Goal: Information Seeking & Learning: Learn about a topic

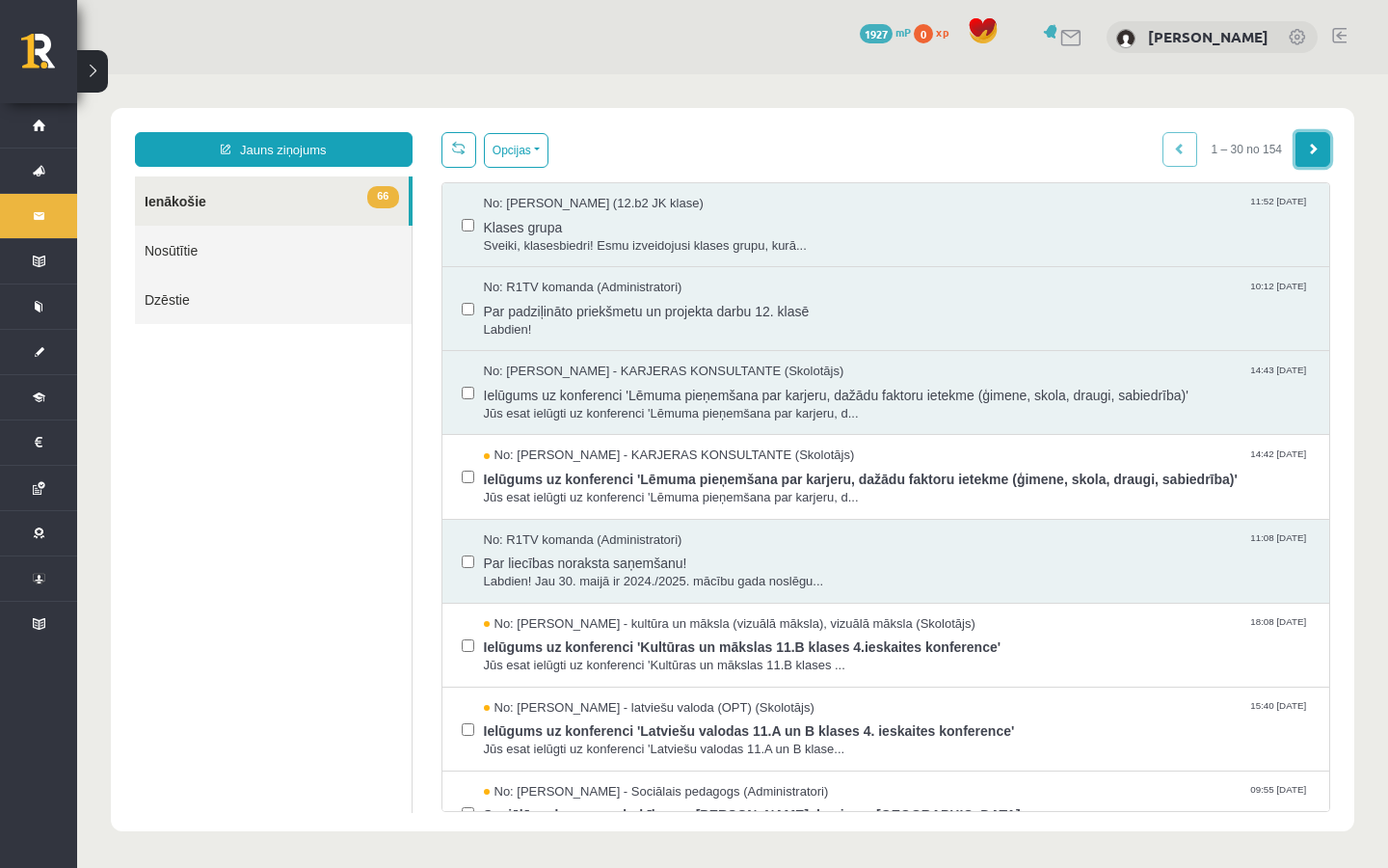
click at [1309, 162] on link at bounding box center [1313, 149] width 35 height 35
click at [1309, 161] on link at bounding box center [1313, 149] width 35 height 35
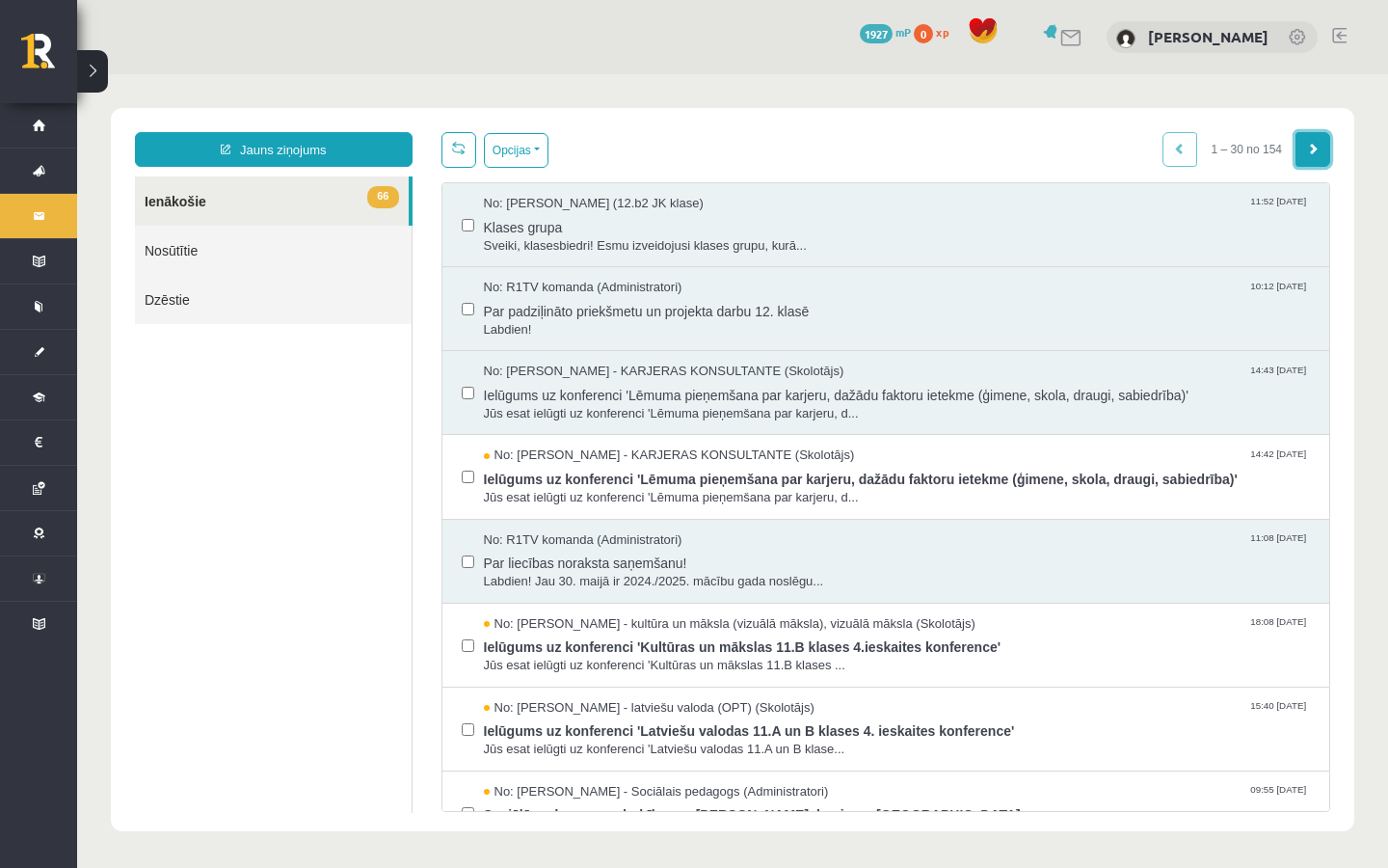
click at [1304, 155] on link at bounding box center [1313, 149] width 35 height 35
click at [1301, 153] on link at bounding box center [1313, 149] width 35 height 35
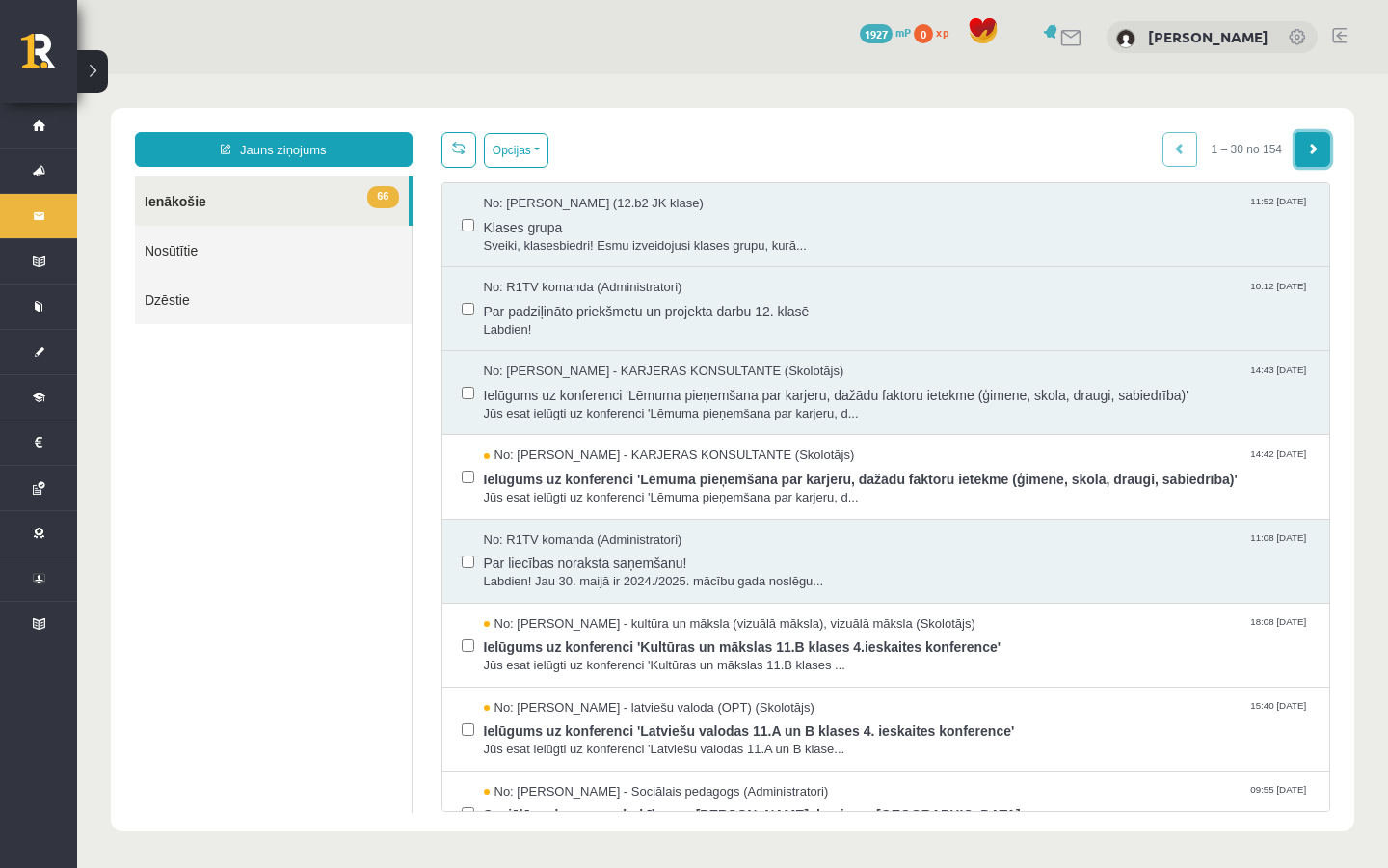
click at [1301, 152] on link at bounding box center [1313, 149] width 35 height 35
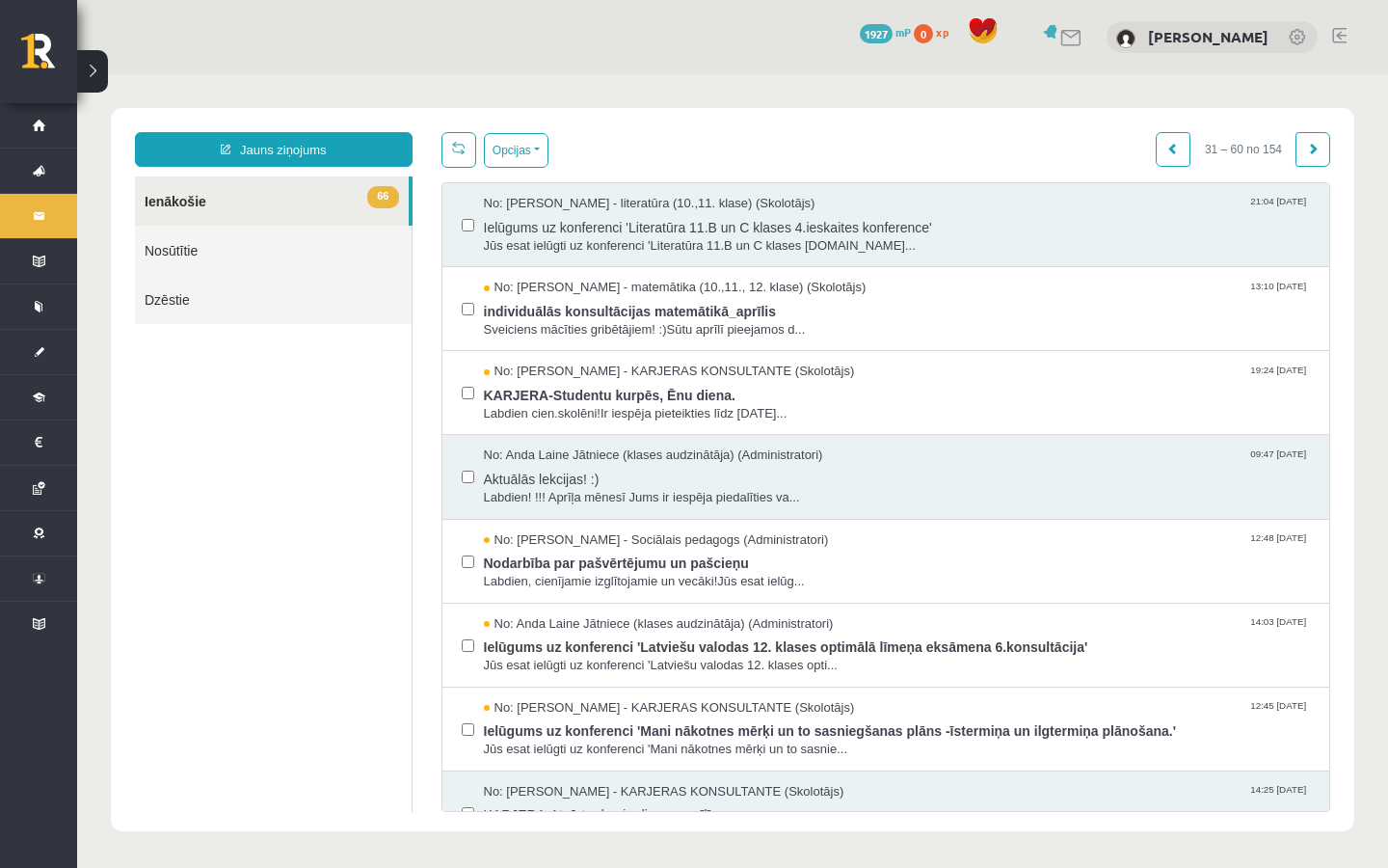
click at [1305, 145] on link at bounding box center [1313, 149] width 35 height 35
click at [1301, 144] on link at bounding box center [1313, 149] width 35 height 35
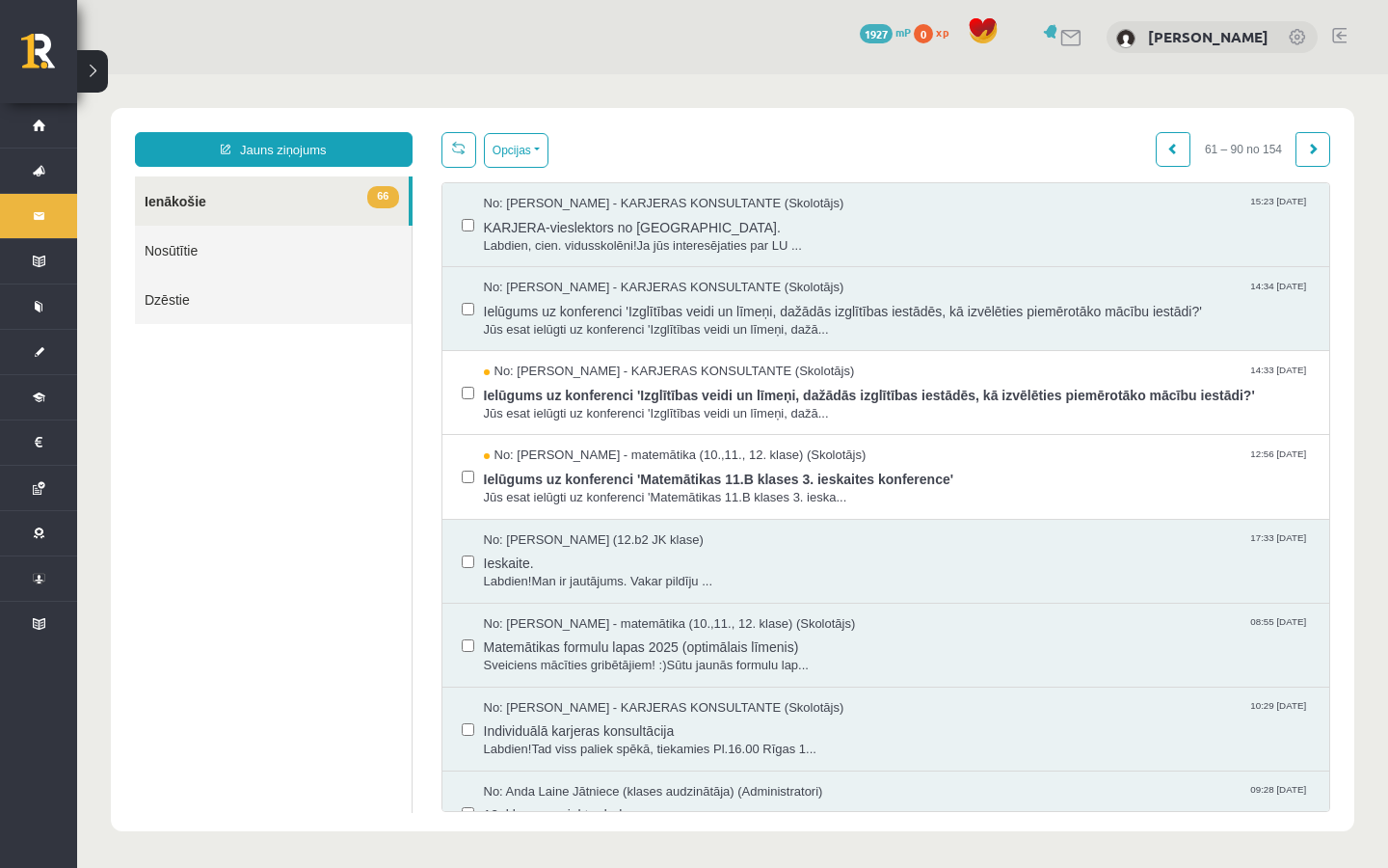
click at [1301, 144] on link at bounding box center [1313, 149] width 35 height 35
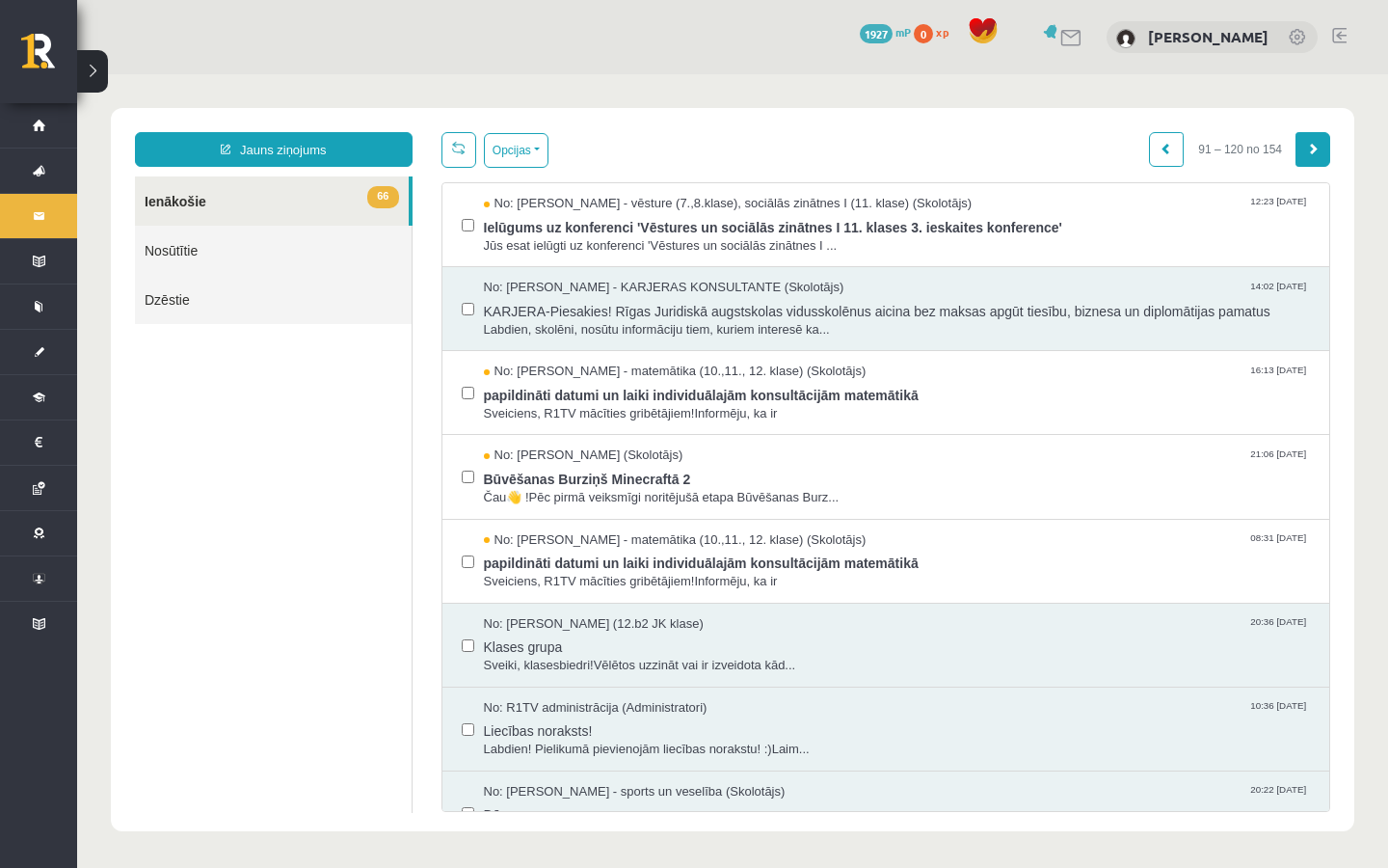
click at [1315, 148] on span at bounding box center [1313, 148] width 12 height 12
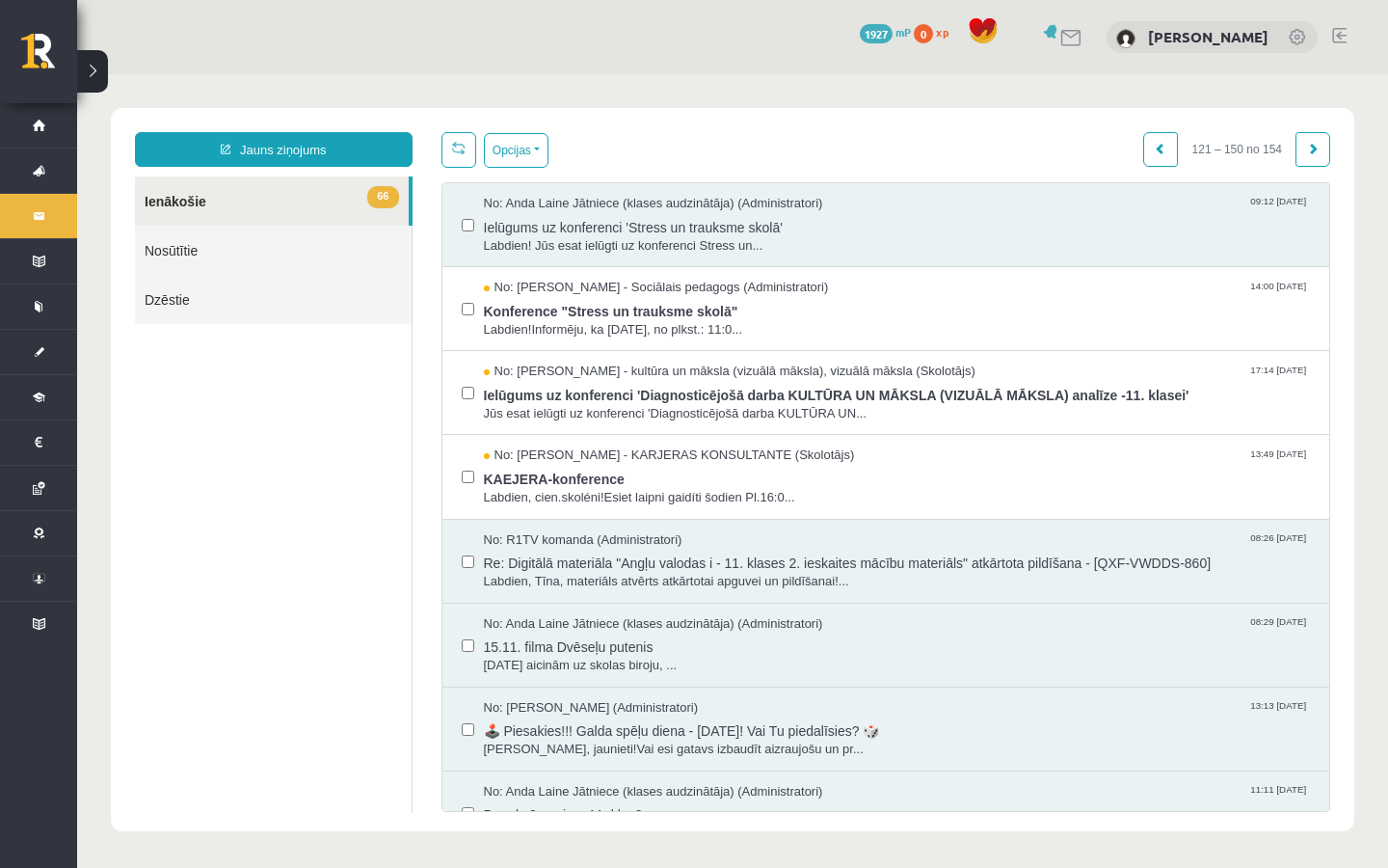
click at [1312, 148] on span at bounding box center [1313, 148] width 12 height 12
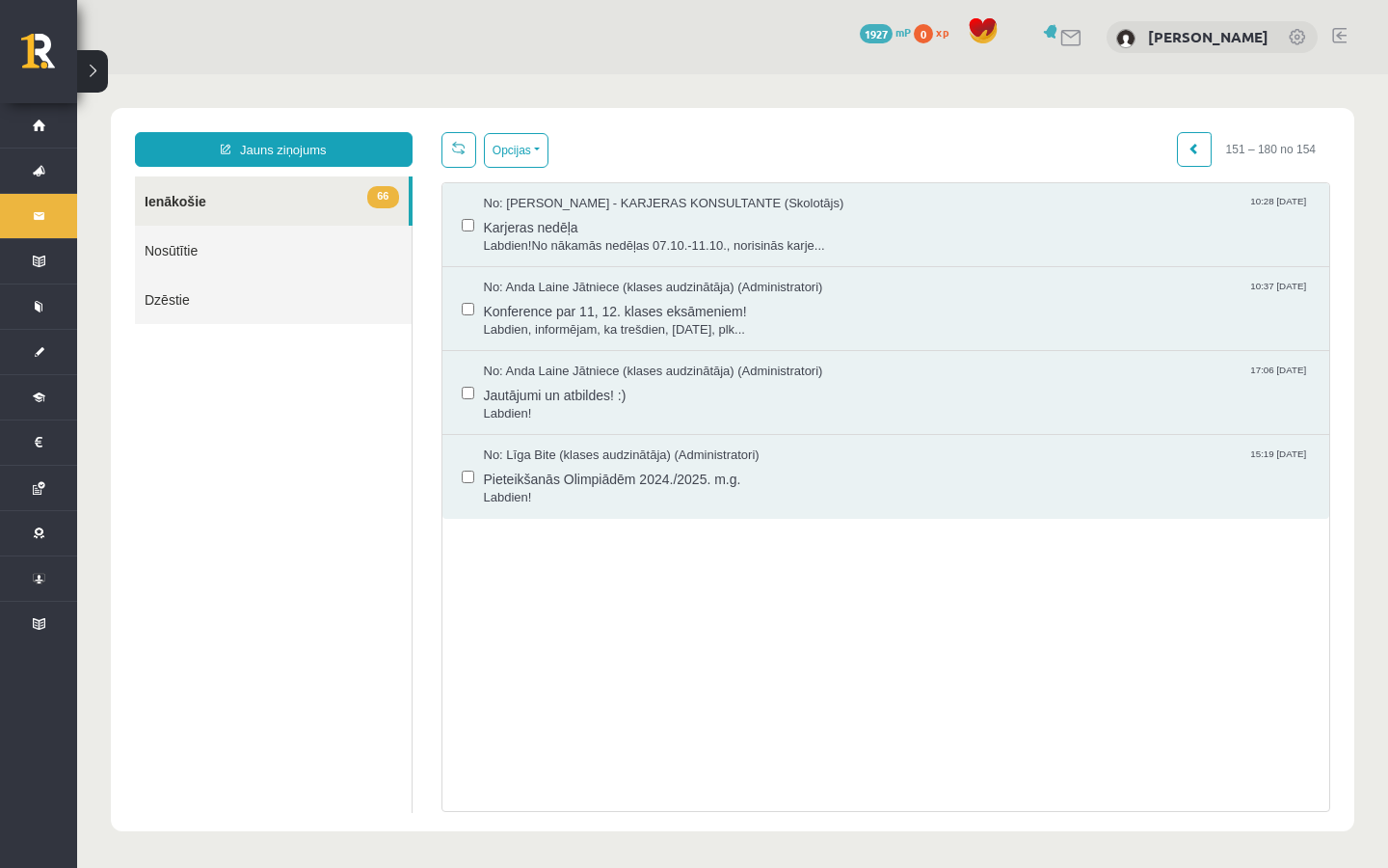
click at [473, 308] on div "No: Anda Laine Jātniece (klases audzinātāja) (Administratori) 10:37 04/10/2024 …" at bounding box center [887, 309] width 850 height 60
click at [468, 483] on label at bounding box center [468, 467] width 13 height 43
click at [712, 447] on span "No: Līga Bite (klases audzinātāja) (Administratori)" at bounding box center [621, 455] width 276 height 18
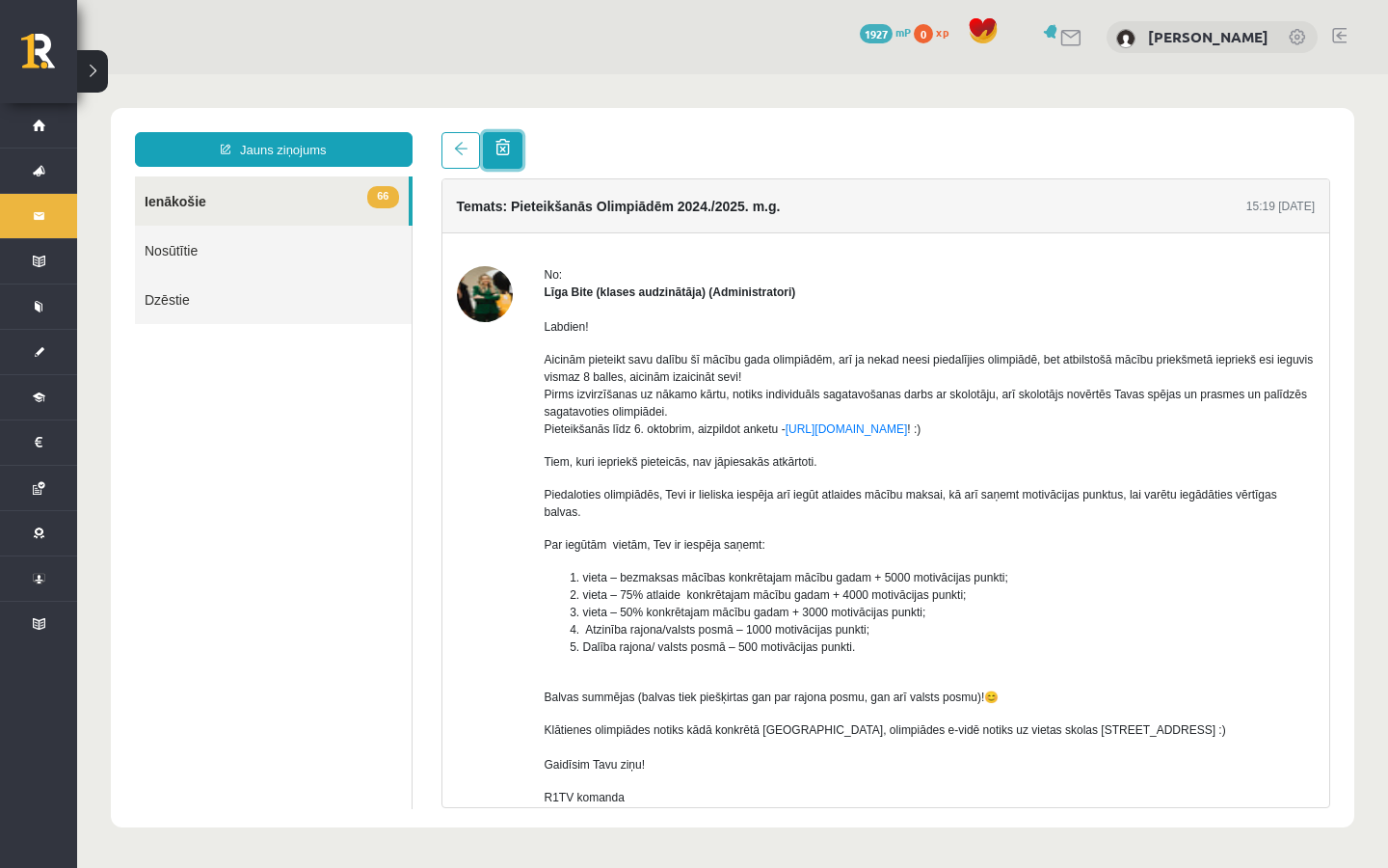
click at [503, 159] on link at bounding box center [502, 150] width 40 height 37
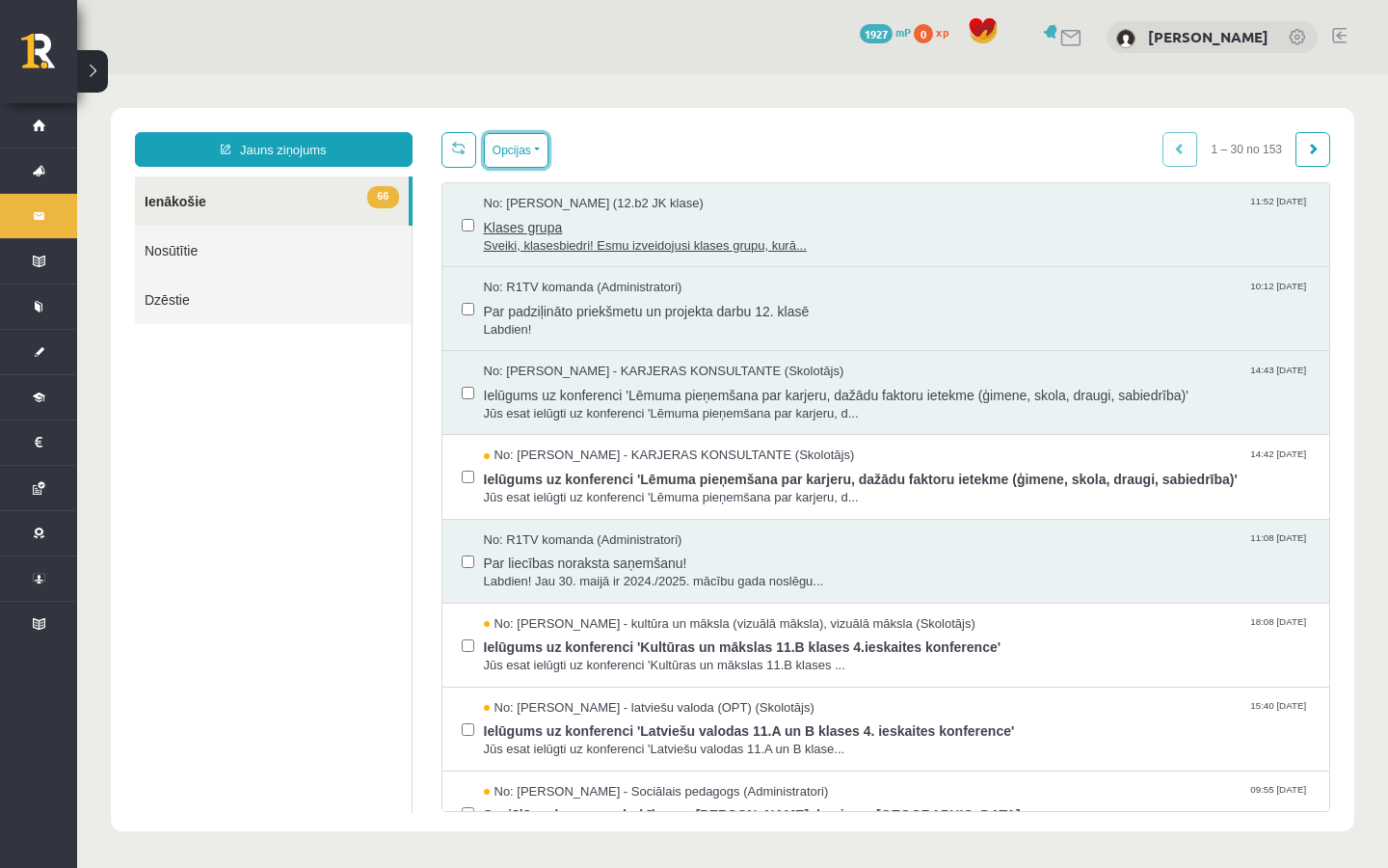
drag, startPoint x: 515, startPoint y: 152, endPoint x: 625, endPoint y: 249, distance: 146.7
click at [625, 249] on div "Opcijas Atzīmēt visus ziņojumus Atcelt izvēlētos Atzīmēt visus kā lasītus Atzīm…" at bounding box center [886, 471] width 919 height 679
click at [243, 308] on link "Dzēstie" at bounding box center [273, 298] width 277 height 49
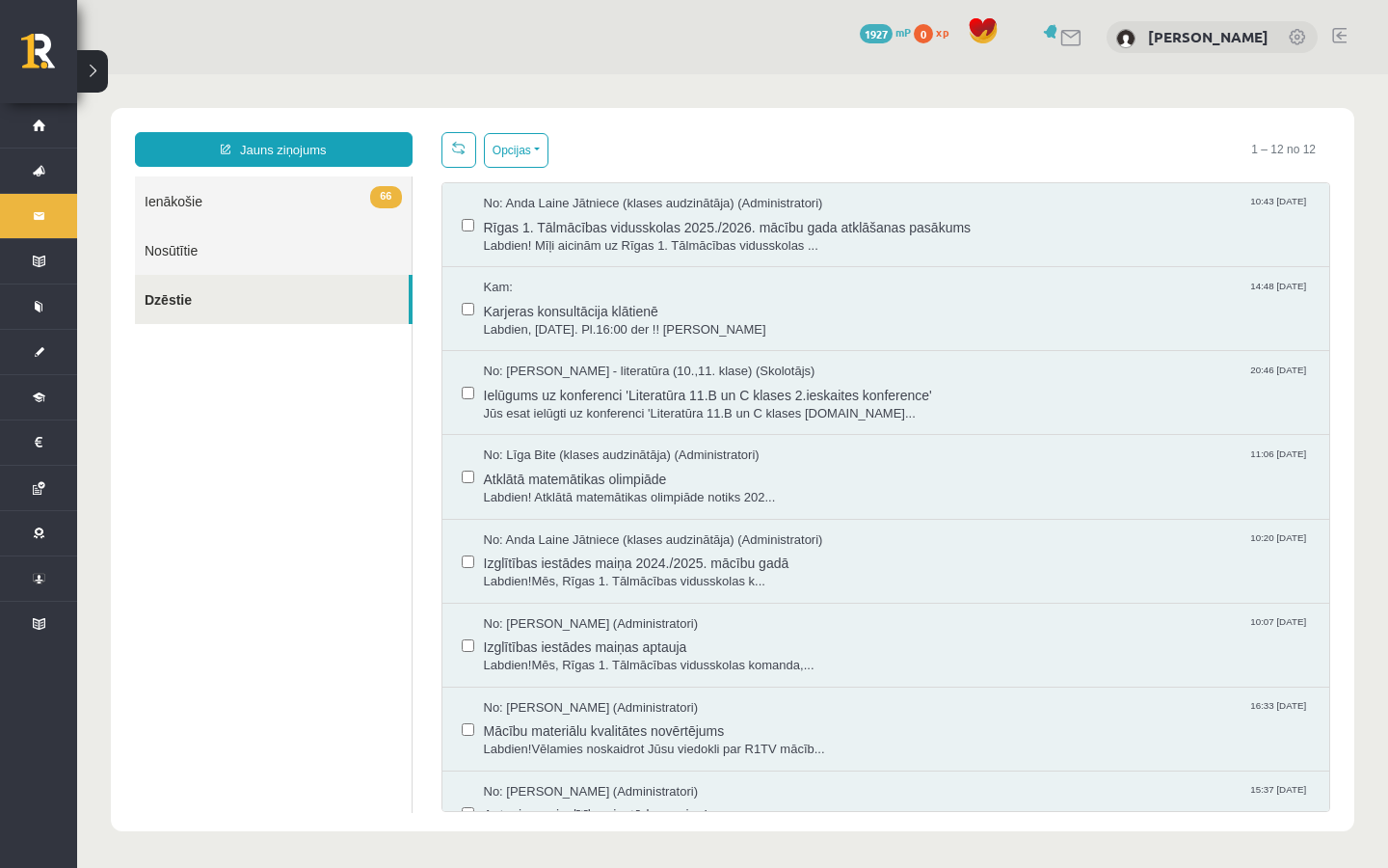
click at [236, 212] on link "66 Ienākošie" at bounding box center [273, 200] width 277 height 49
click at [191, 201] on link "66 Ienākošie" at bounding box center [273, 200] width 277 height 49
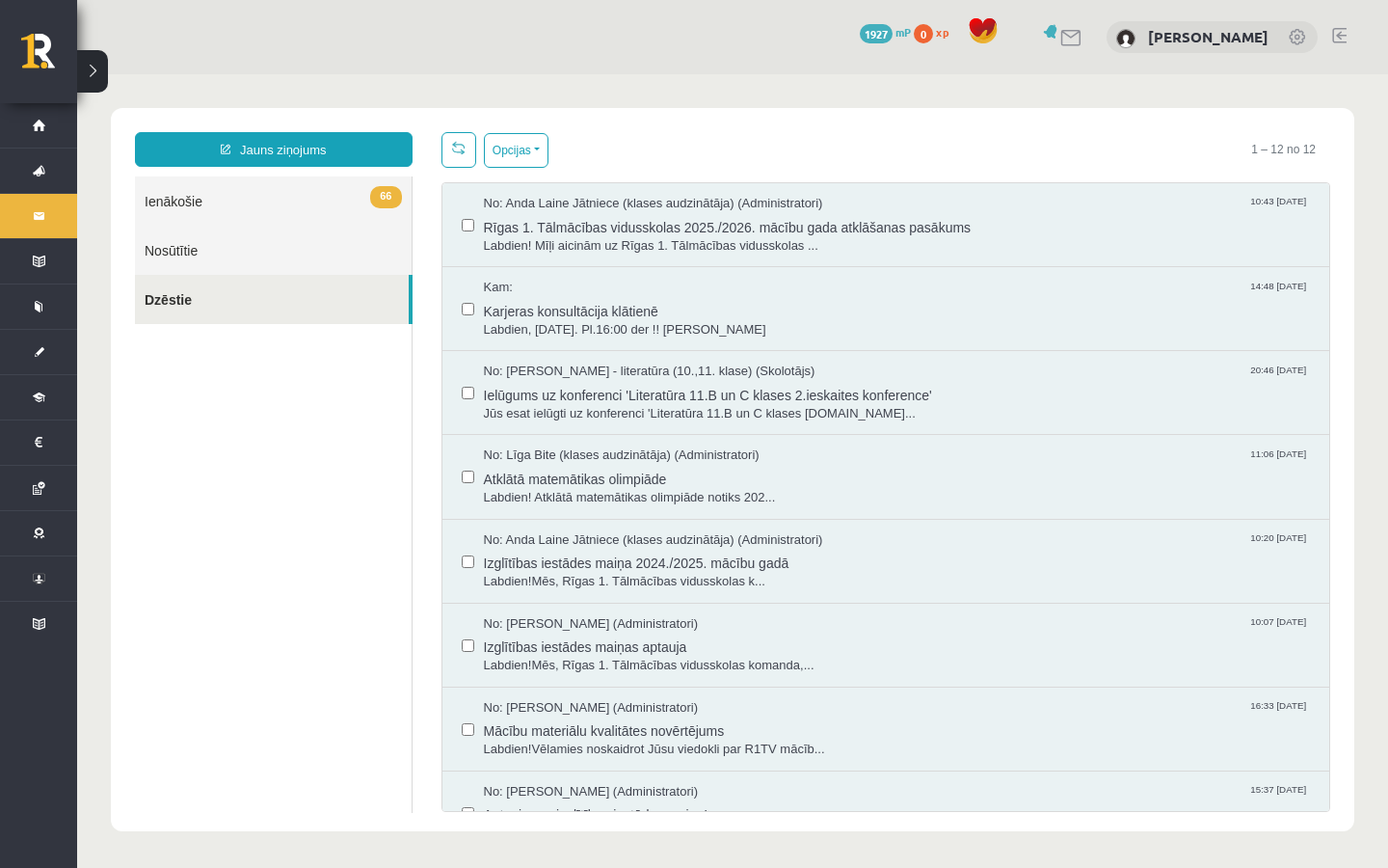
click at [191, 201] on link "66 Ienākošie" at bounding box center [273, 200] width 277 height 49
click at [232, 198] on link "66 Ienākošie" at bounding box center [273, 200] width 277 height 49
click at [377, 205] on span "66" at bounding box center [386, 196] width 31 height 22
drag, startPoint x: 373, startPoint y: 205, endPoint x: 239, endPoint y: 199, distance: 134.1
click at [239, 199] on link "66 Ienākošie" at bounding box center [273, 200] width 277 height 49
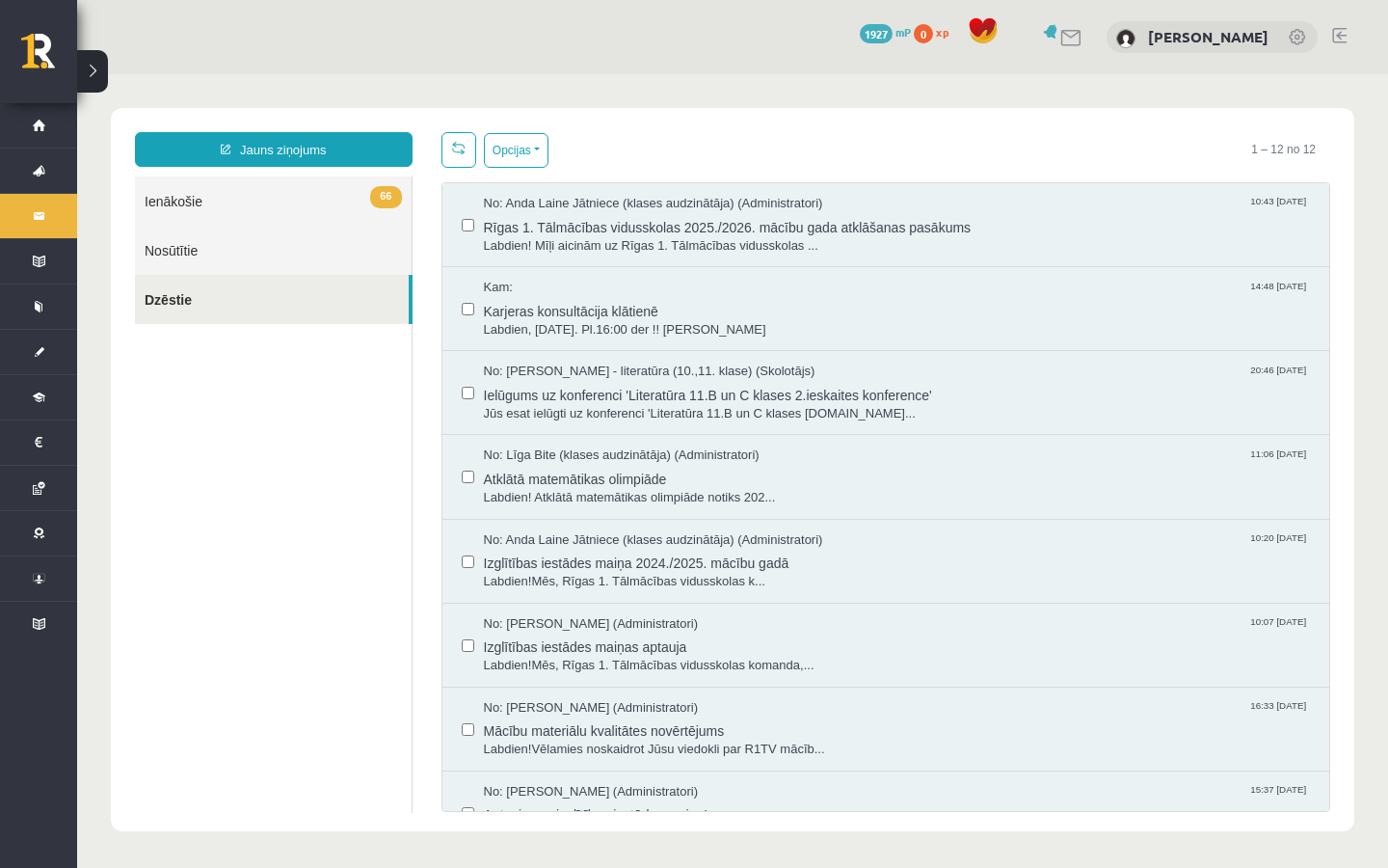
click at [239, 199] on link "66 Ienākošie" at bounding box center [273, 200] width 277 height 49
click at [179, 193] on link "66 Ienākošie" at bounding box center [273, 200] width 277 height 49
click at [189, 201] on link "66 Ienākošie" at bounding box center [273, 200] width 277 height 49
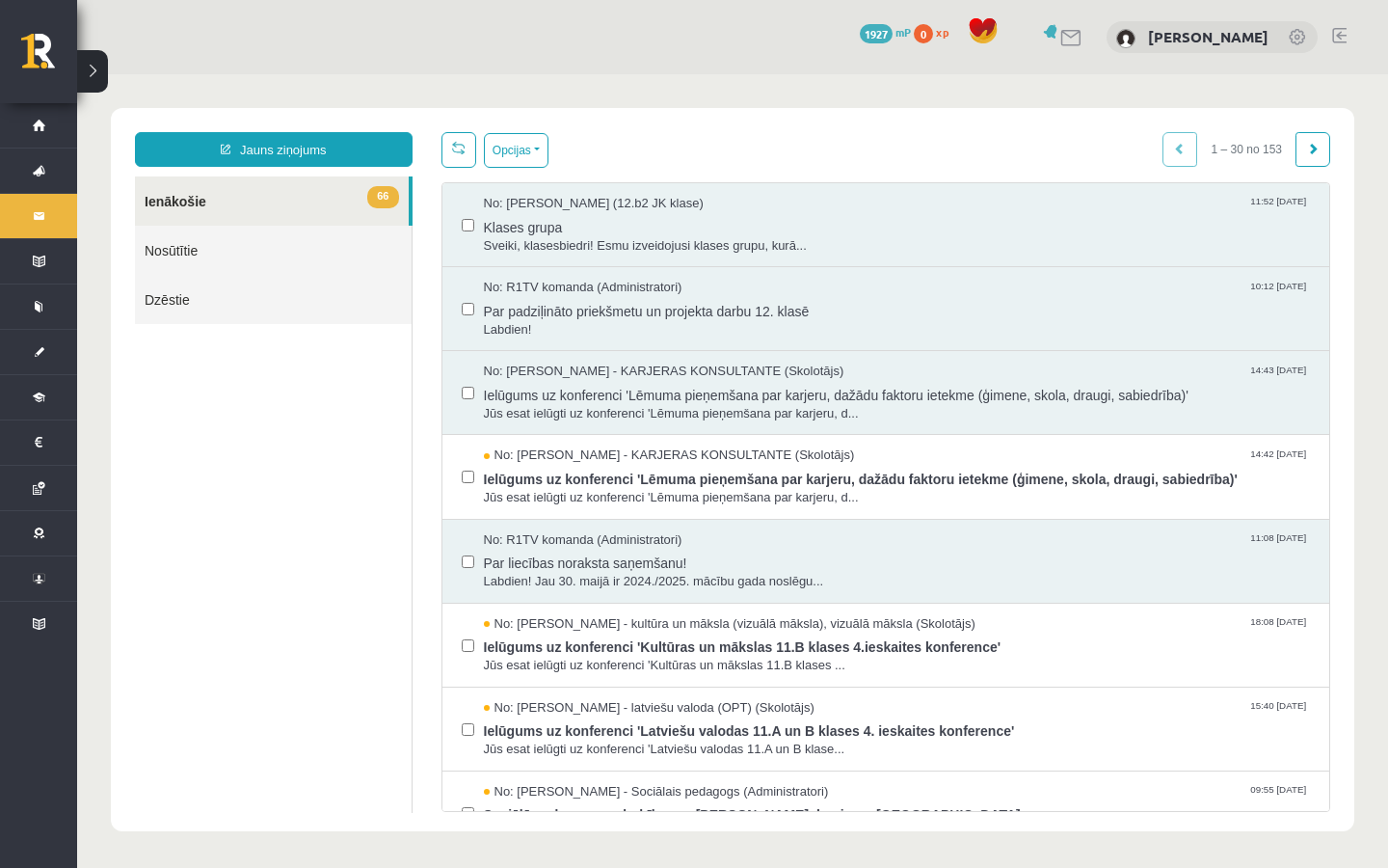
click at [969, 29] on span at bounding box center [983, 31] width 29 height 29
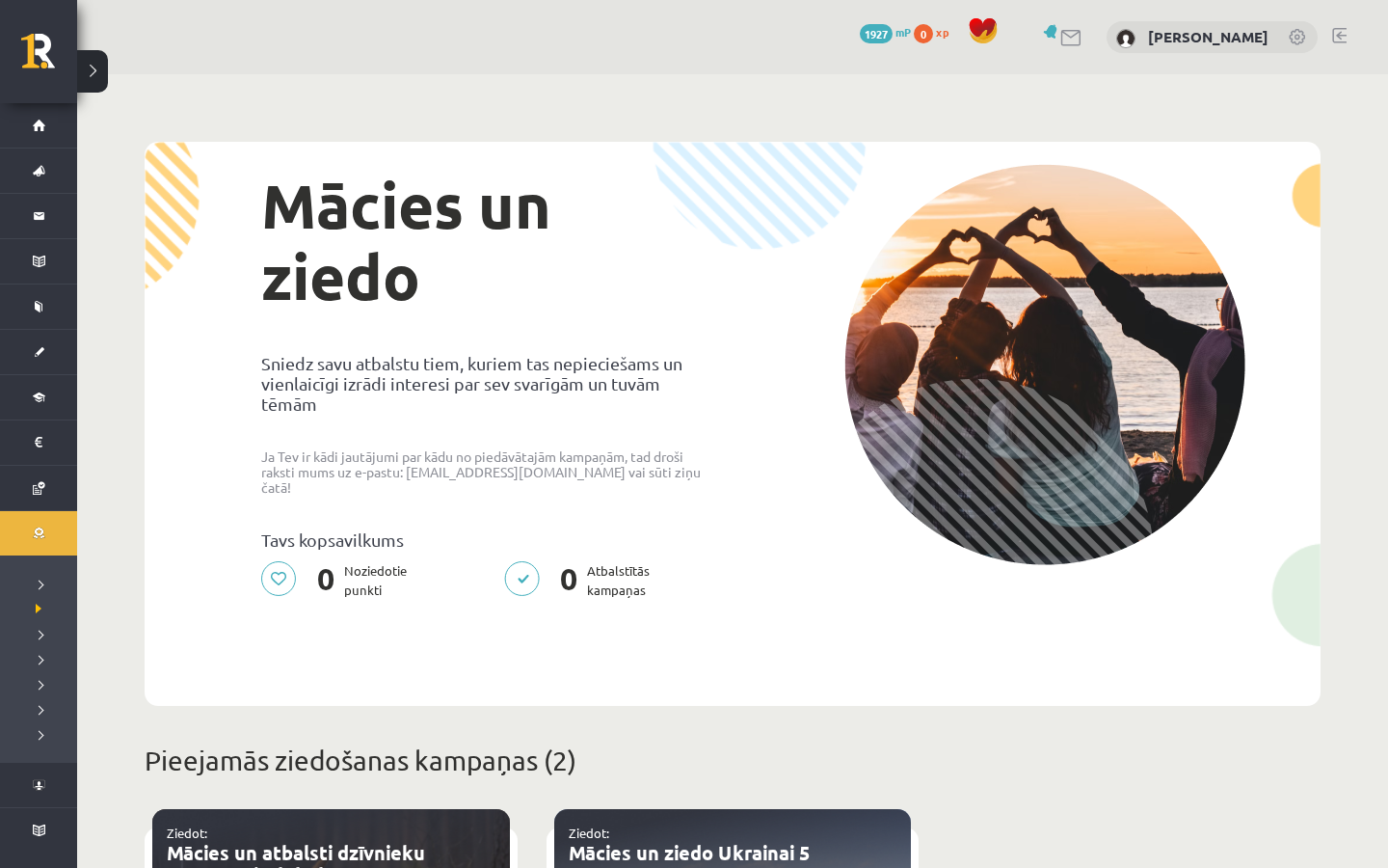
click at [970, 29] on span at bounding box center [983, 31] width 29 height 29
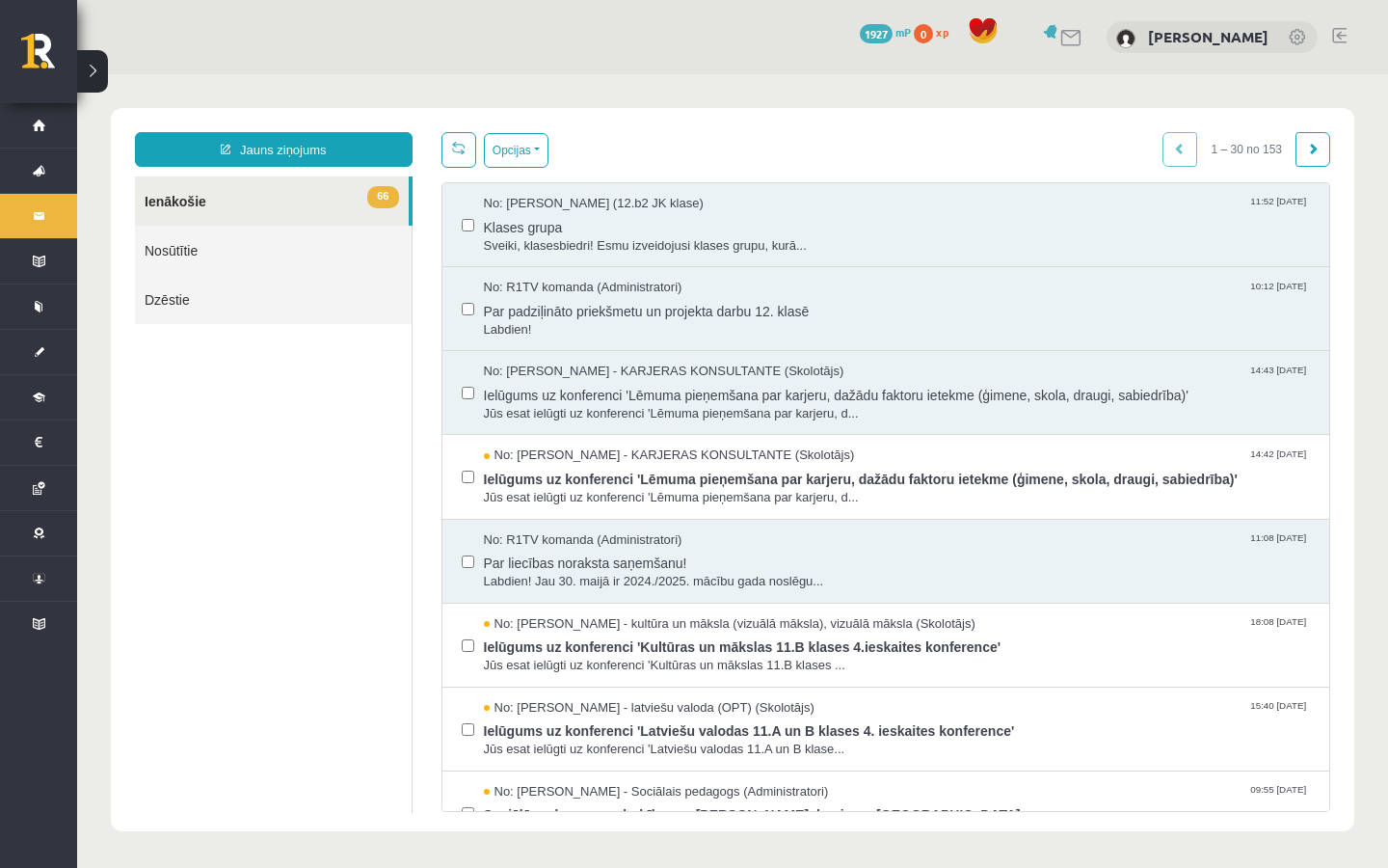
click at [457, 222] on div "No: Marta Laura Neļķe (12.b2 JK klase) 11:52 01/09/2025 Klases grupa Sveiki, kl…" at bounding box center [886, 224] width 888 height 84
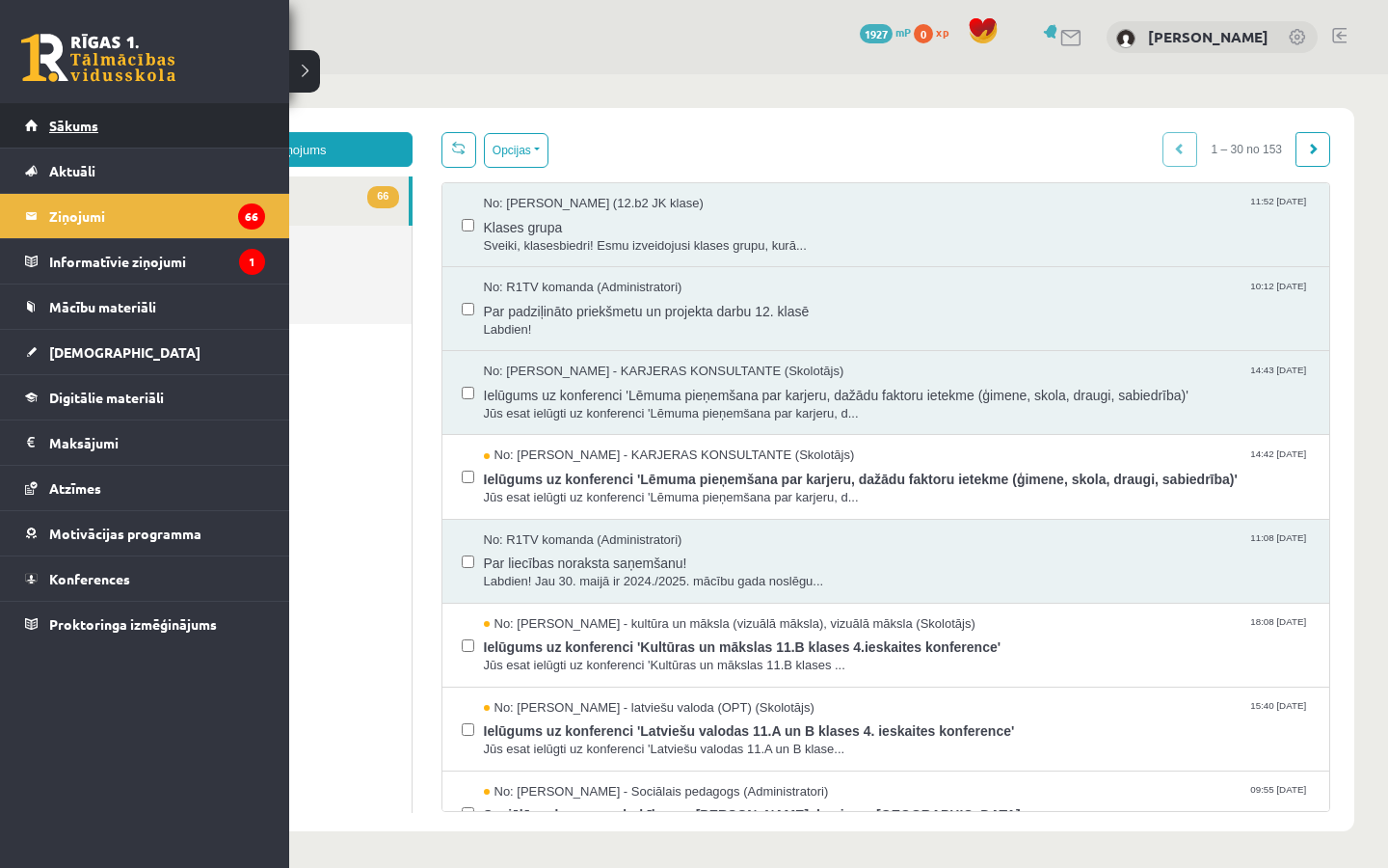
click at [37, 129] on link "Sākums" at bounding box center [145, 126] width 240 height 45
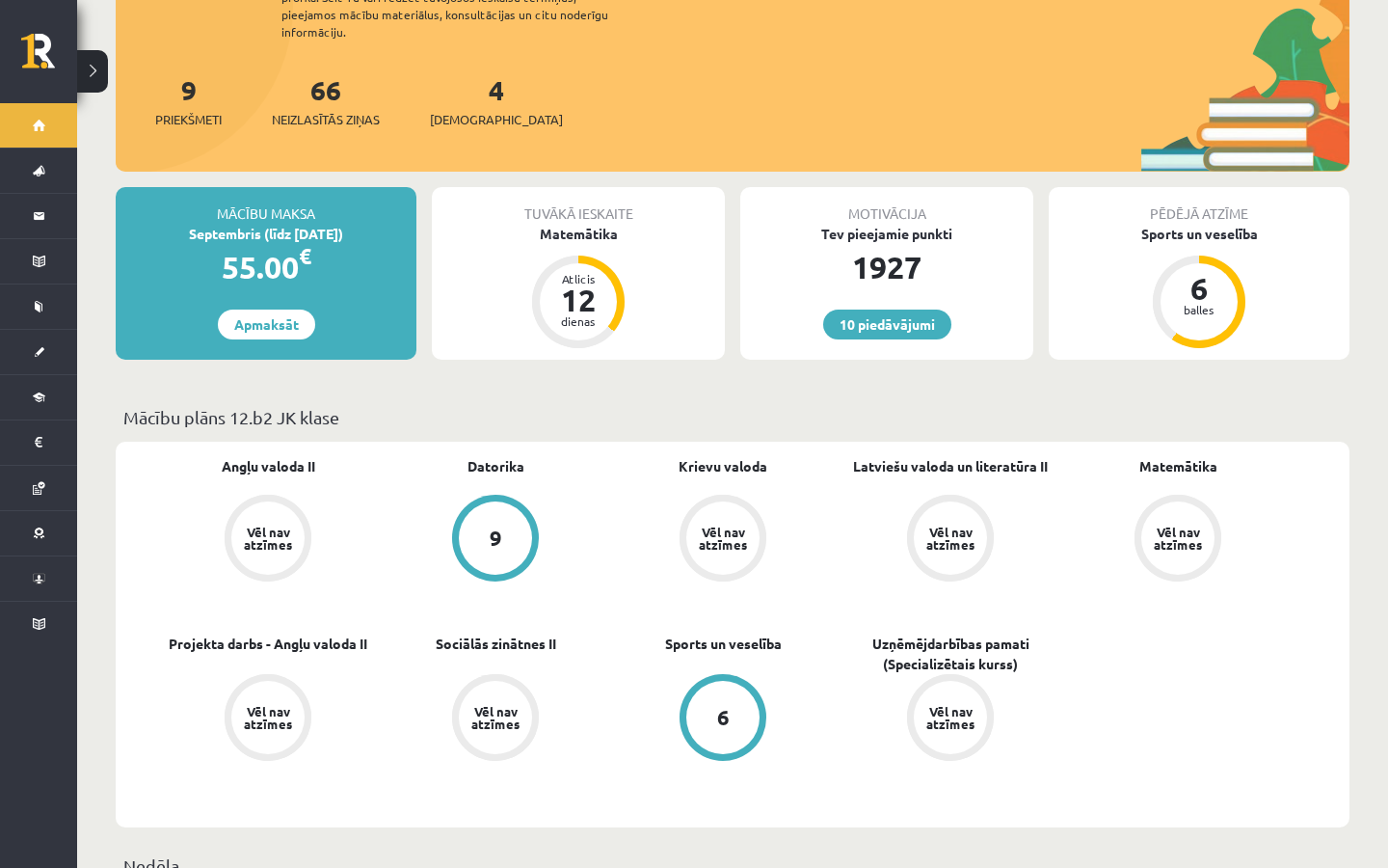
scroll to position [324, 0]
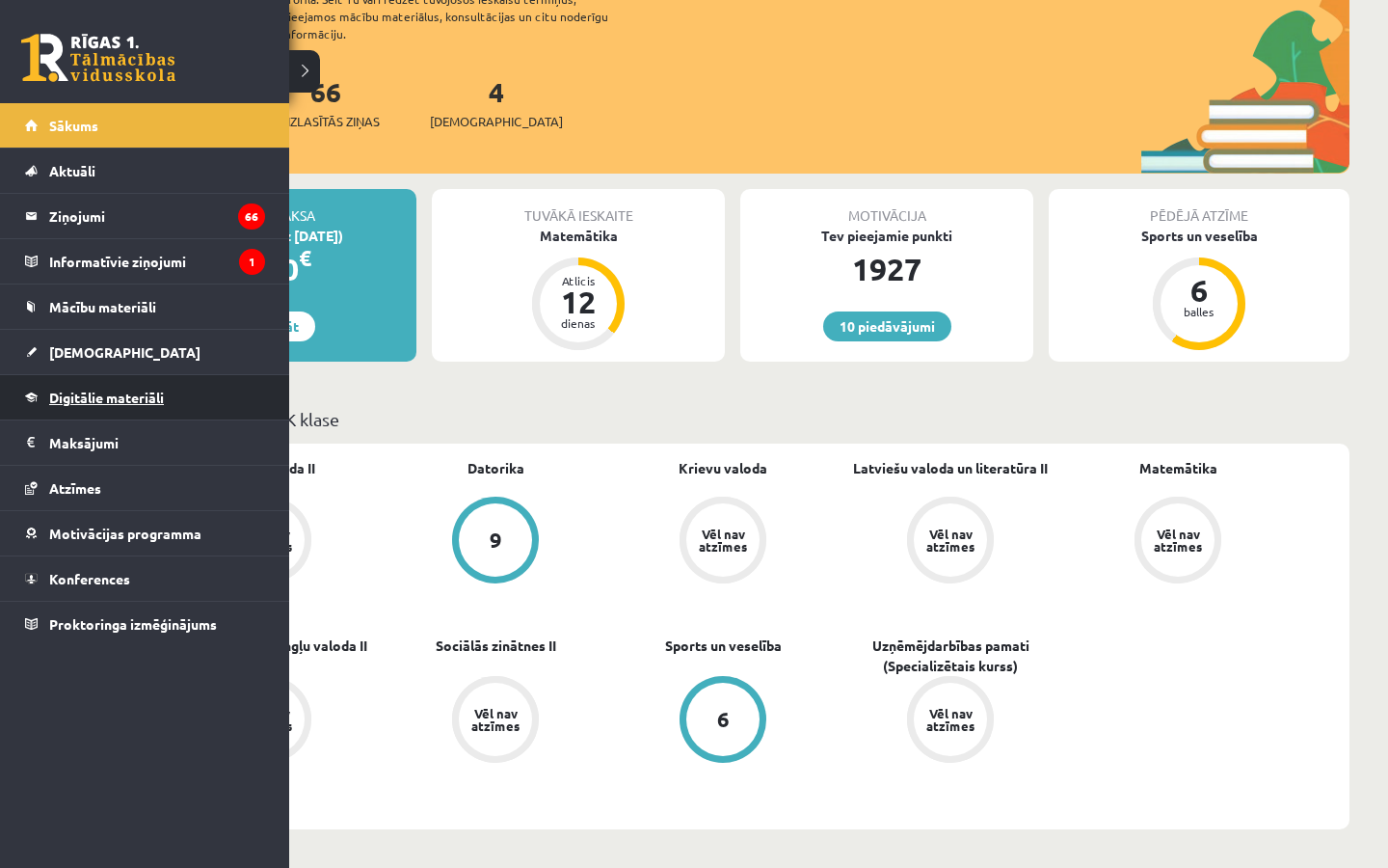
click at [116, 395] on span "Digitālie materiāli" at bounding box center [106, 397] width 115 height 17
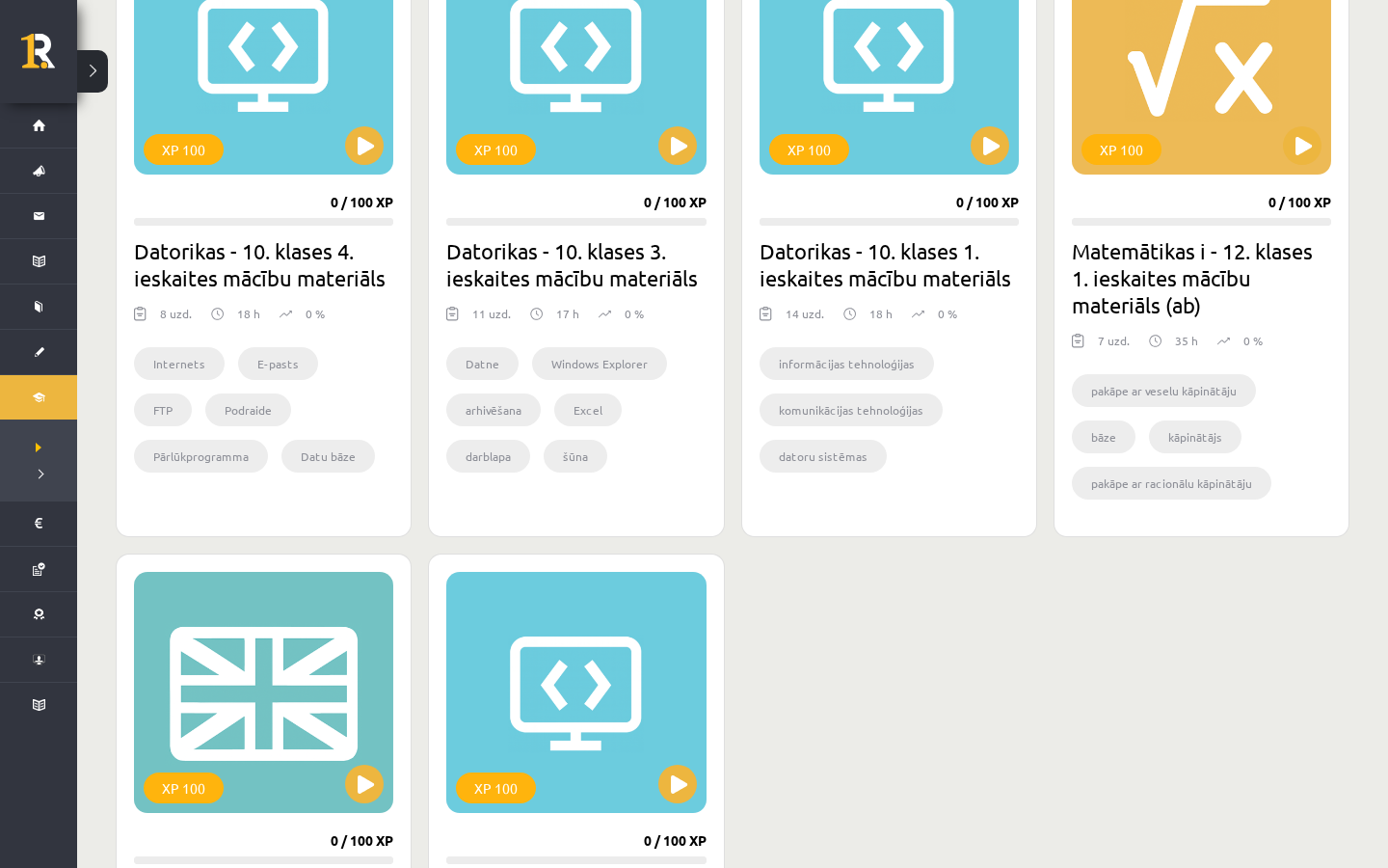
scroll to position [619, 0]
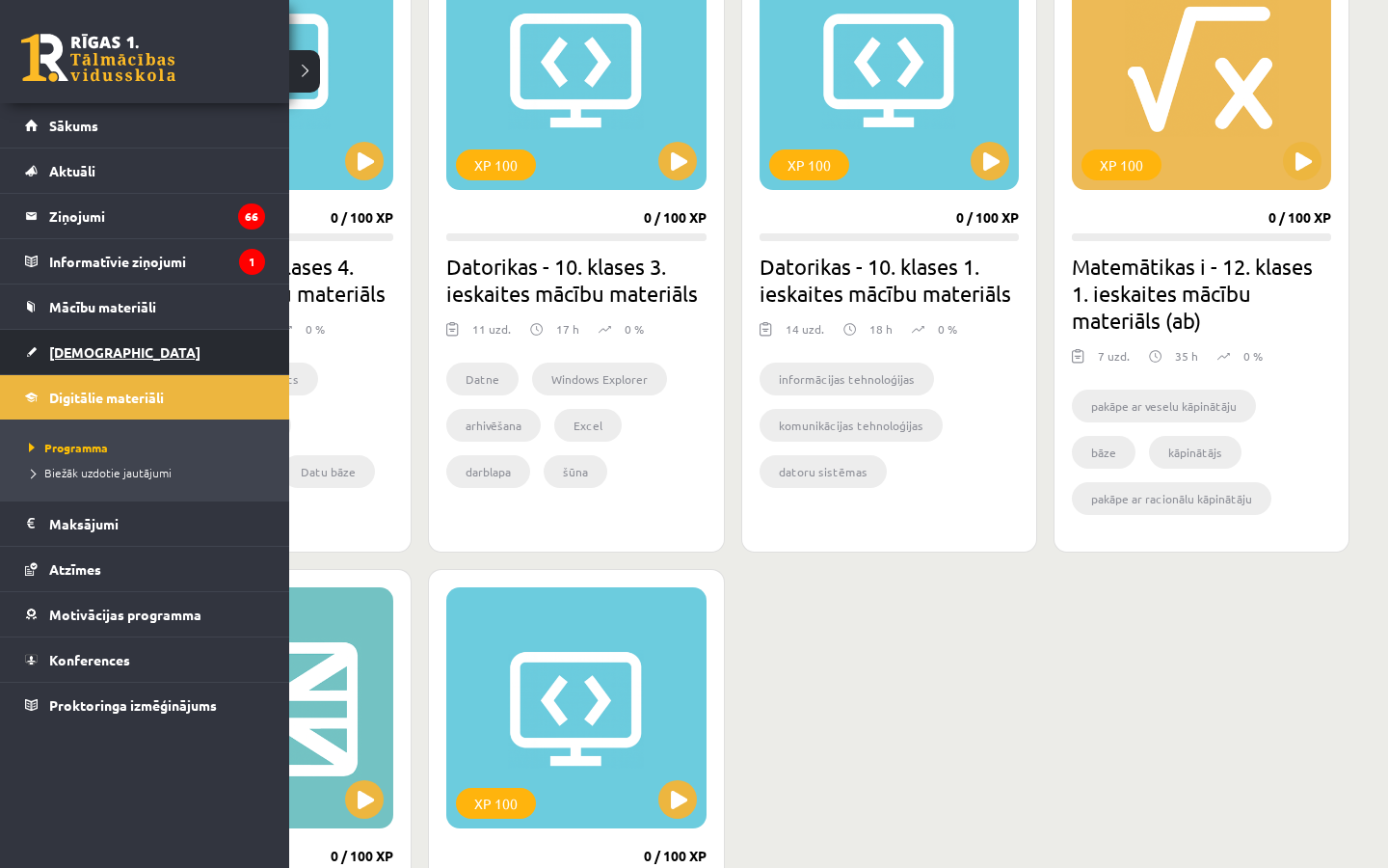
click at [92, 353] on span "[DEMOGRAPHIC_DATA]" at bounding box center [125, 352] width 151 height 17
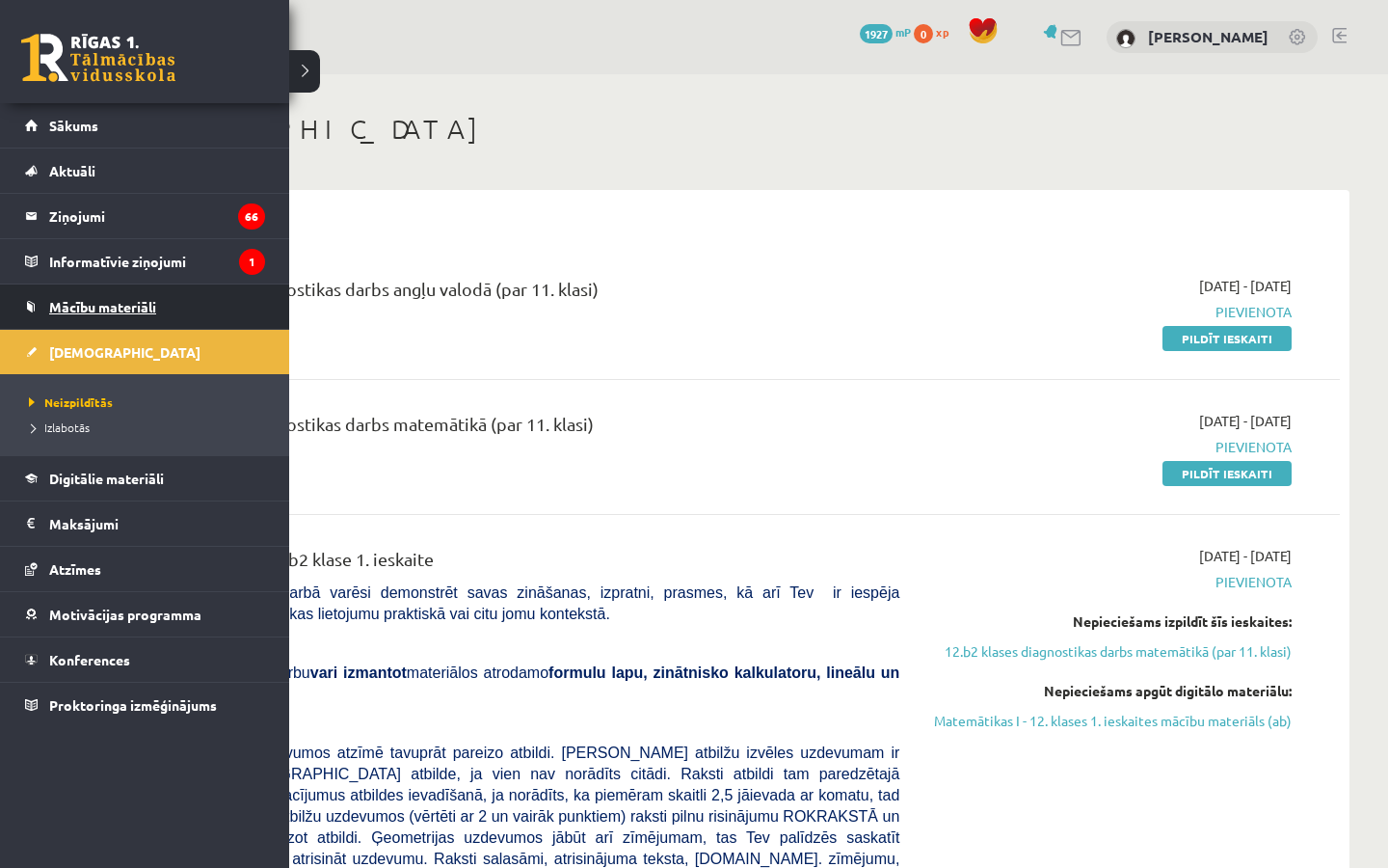
click at [150, 310] on span "Mācību materiāli" at bounding box center [103, 307] width 107 height 17
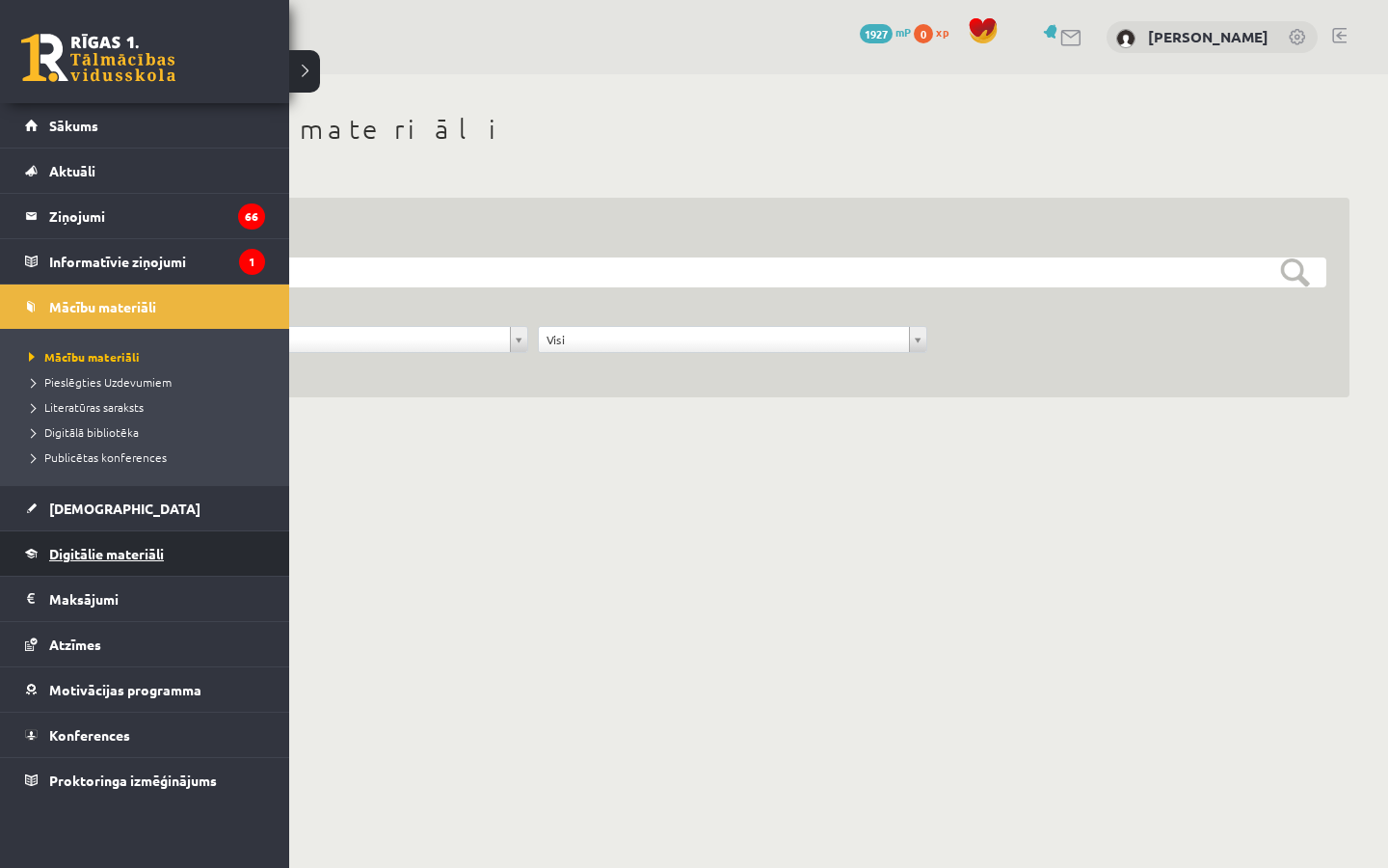
click at [106, 551] on span "Digitālie materiāli" at bounding box center [106, 554] width 115 height 17
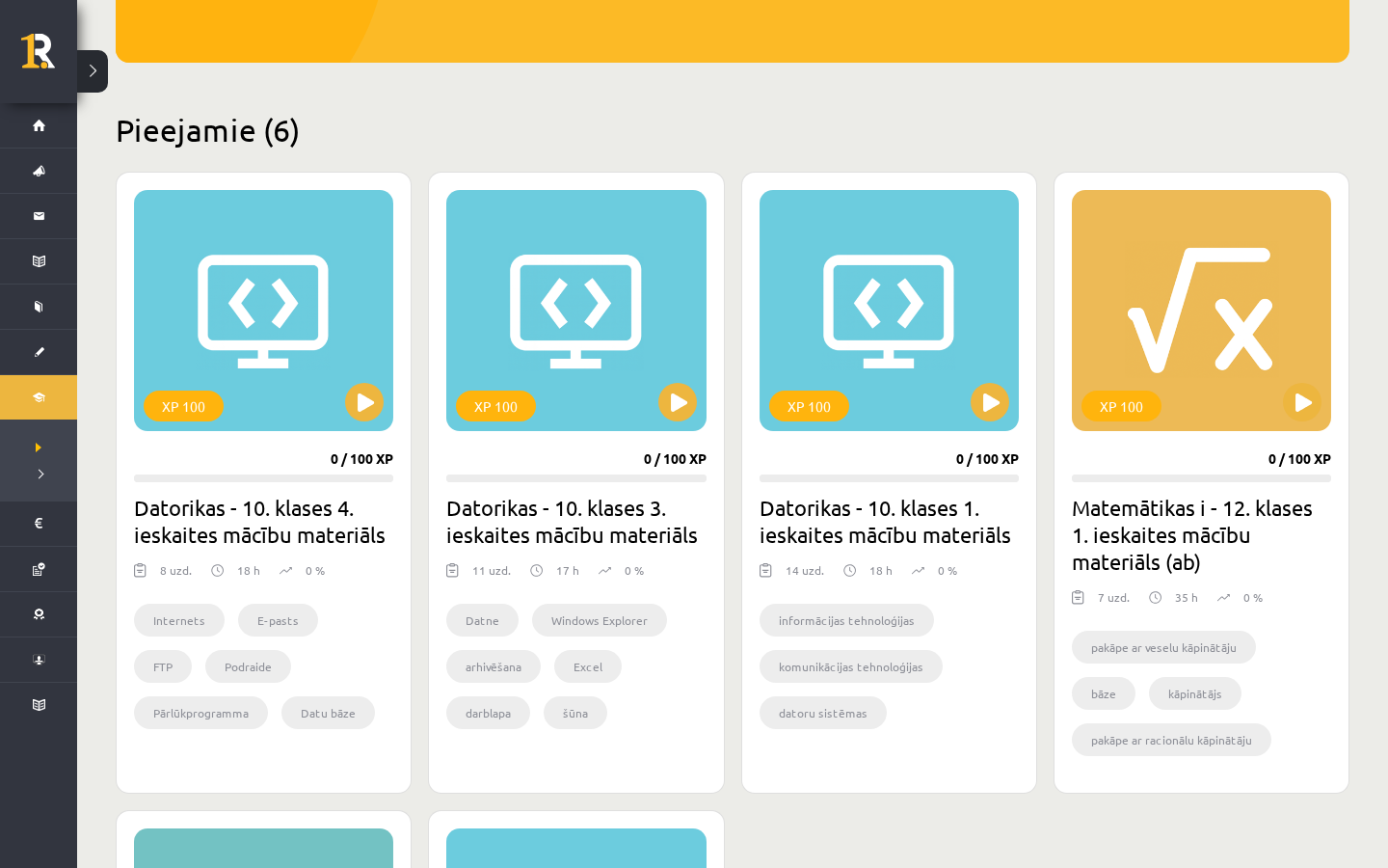
scroll to position [446, 0]
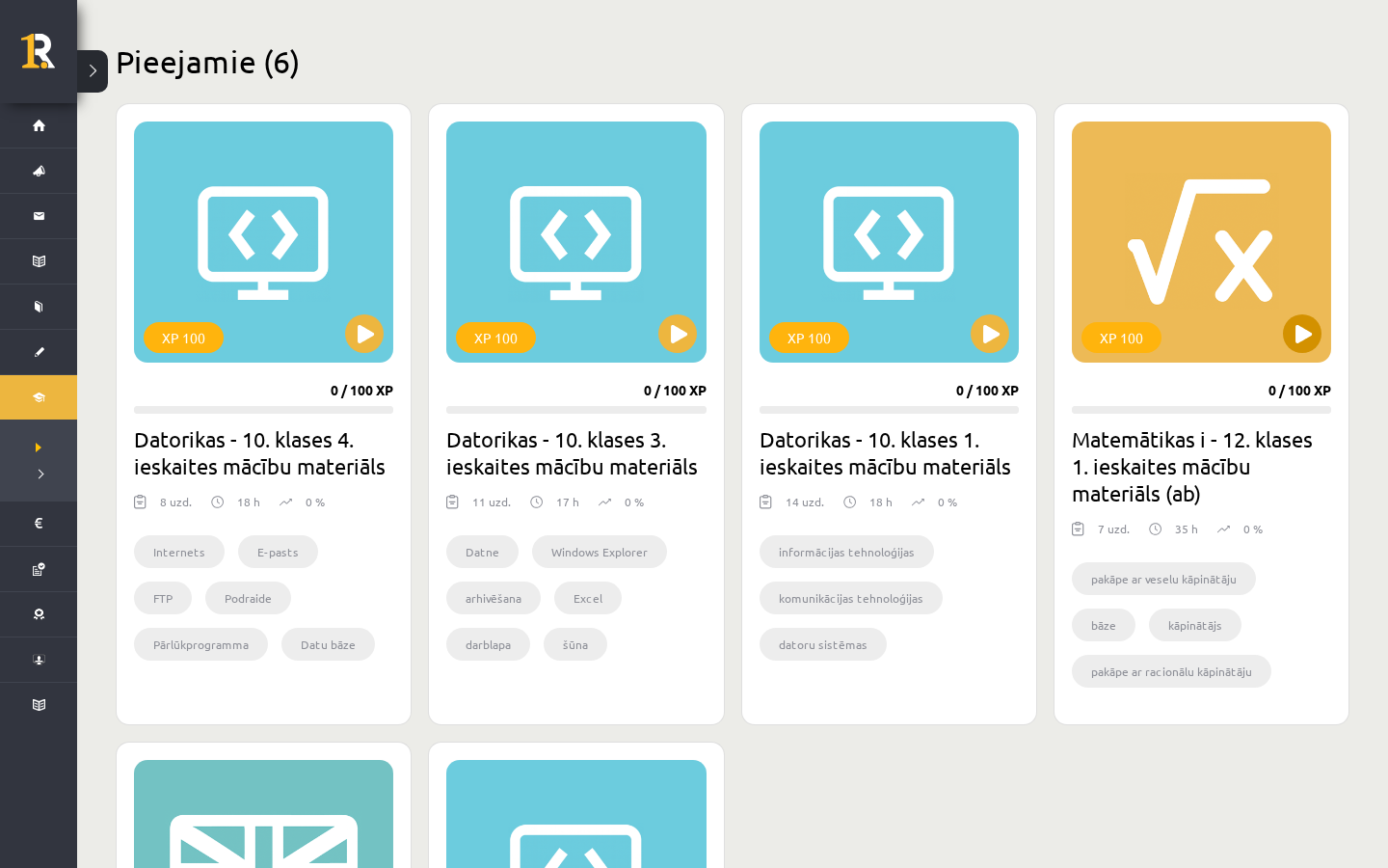
click at [1281, 343] on div "XP 100" at bounding box center [1202, 242] width 259 height 241
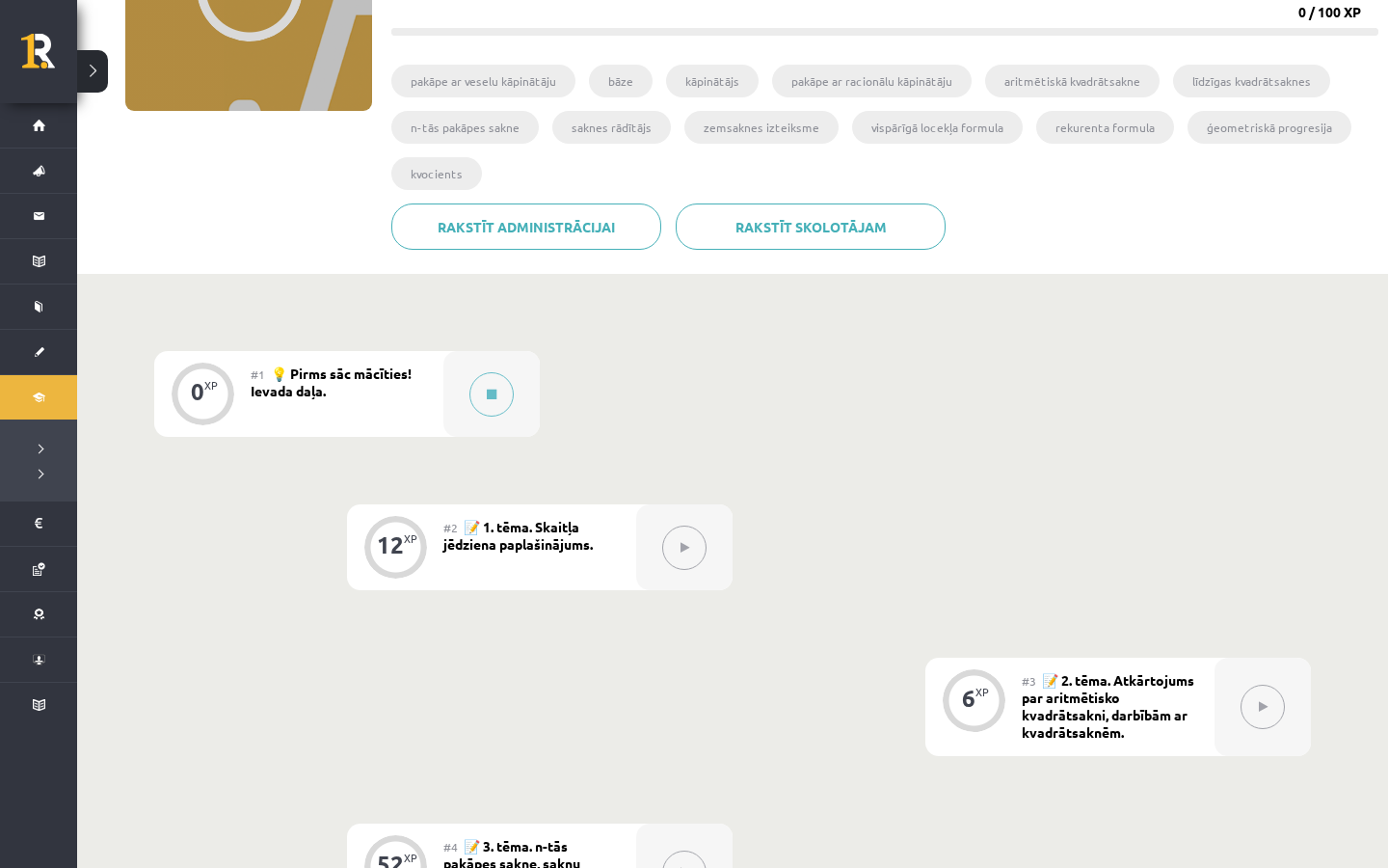
scroll to position [285, 0]
click at [484, 385] on button at bounding box center [492, 393] width 45 height 45
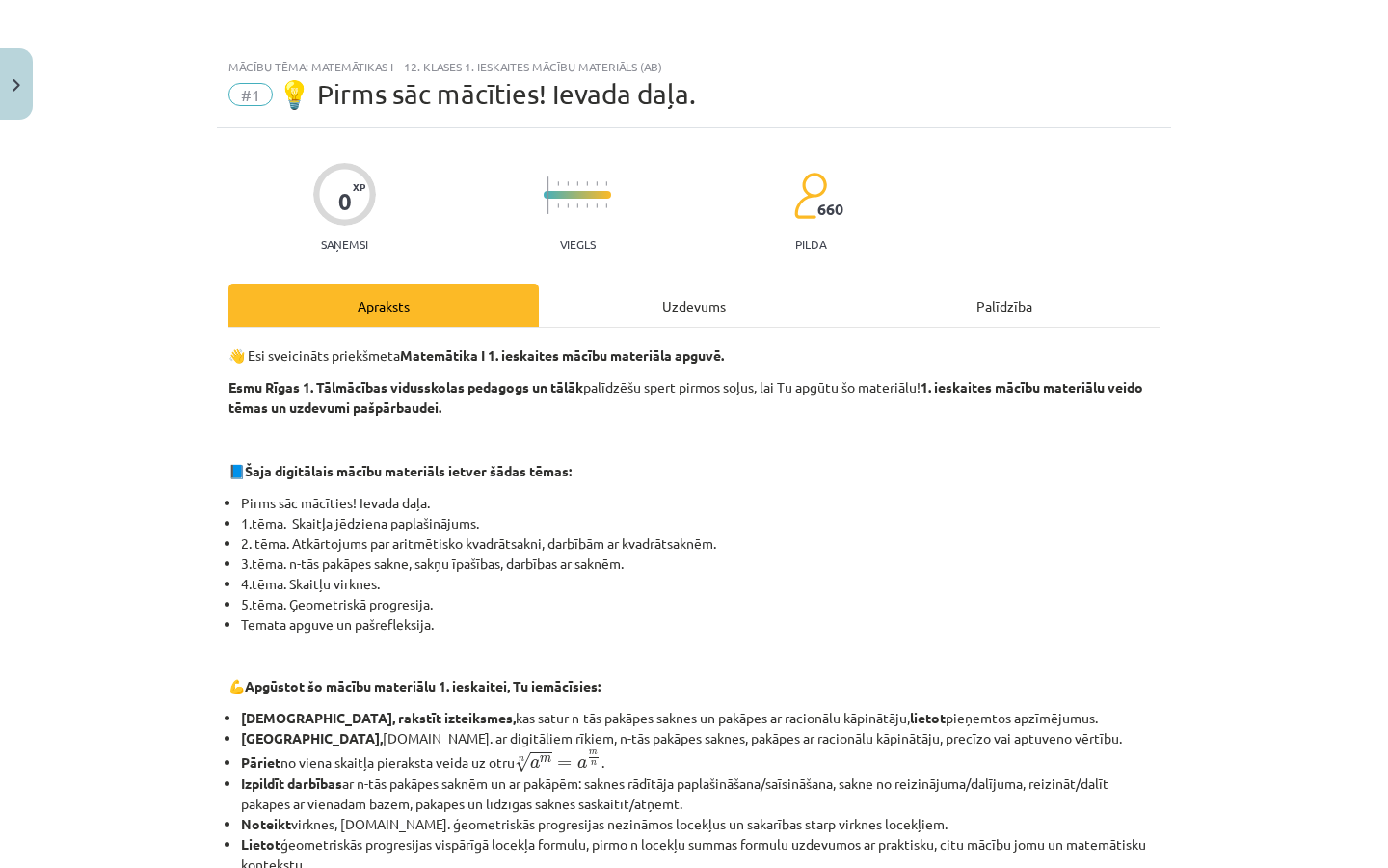
scroll to position [682, 0]
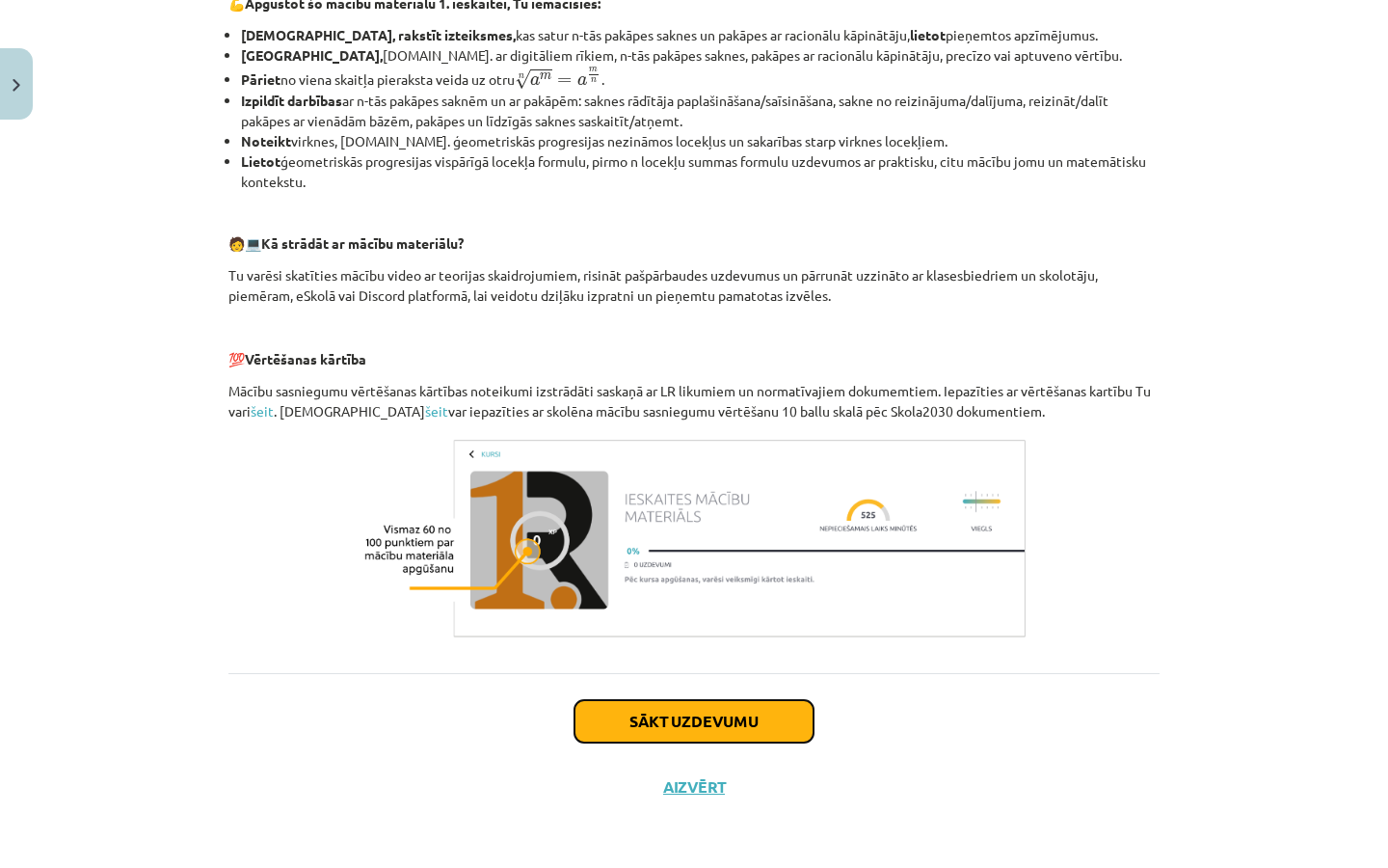
click at [725, 716] on button "Sākt uzdevumu" at bounding box center [694, 721] width 239 height 43
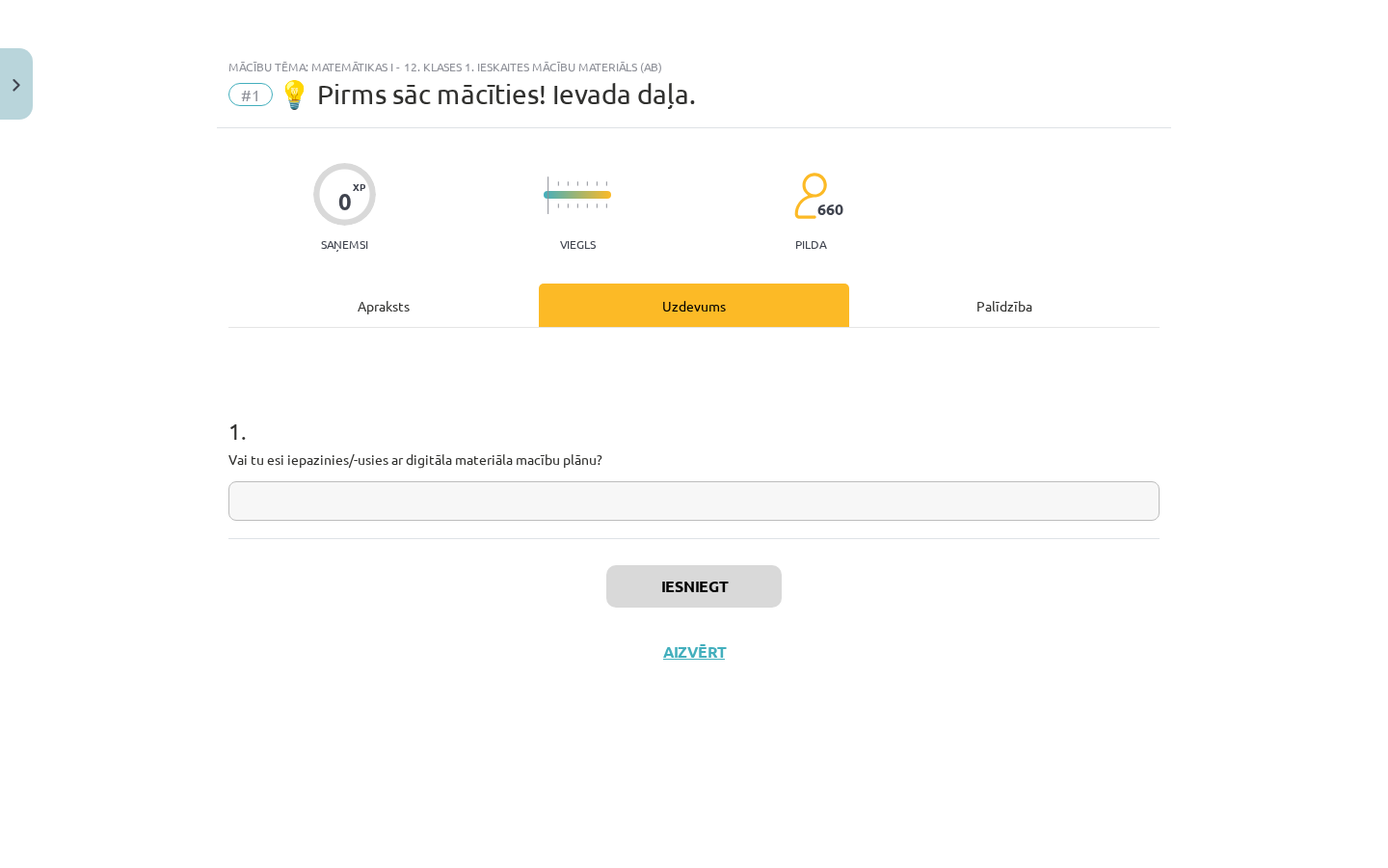
click at [697, 488] on input "text" at bounding box center [694, 500] width 931 height 40
click at [732, 609] on div "Iesniegt Aizvērt" at bounding box center [694, 605] width 931 height 135
click at [727, 589] on button "Iesniegt" at bounding box center [694, 586] width 175 height 43
click at [754, 669] on button "Nākamā nodarbība" at bounding box center [694, 664] width 189 height 45
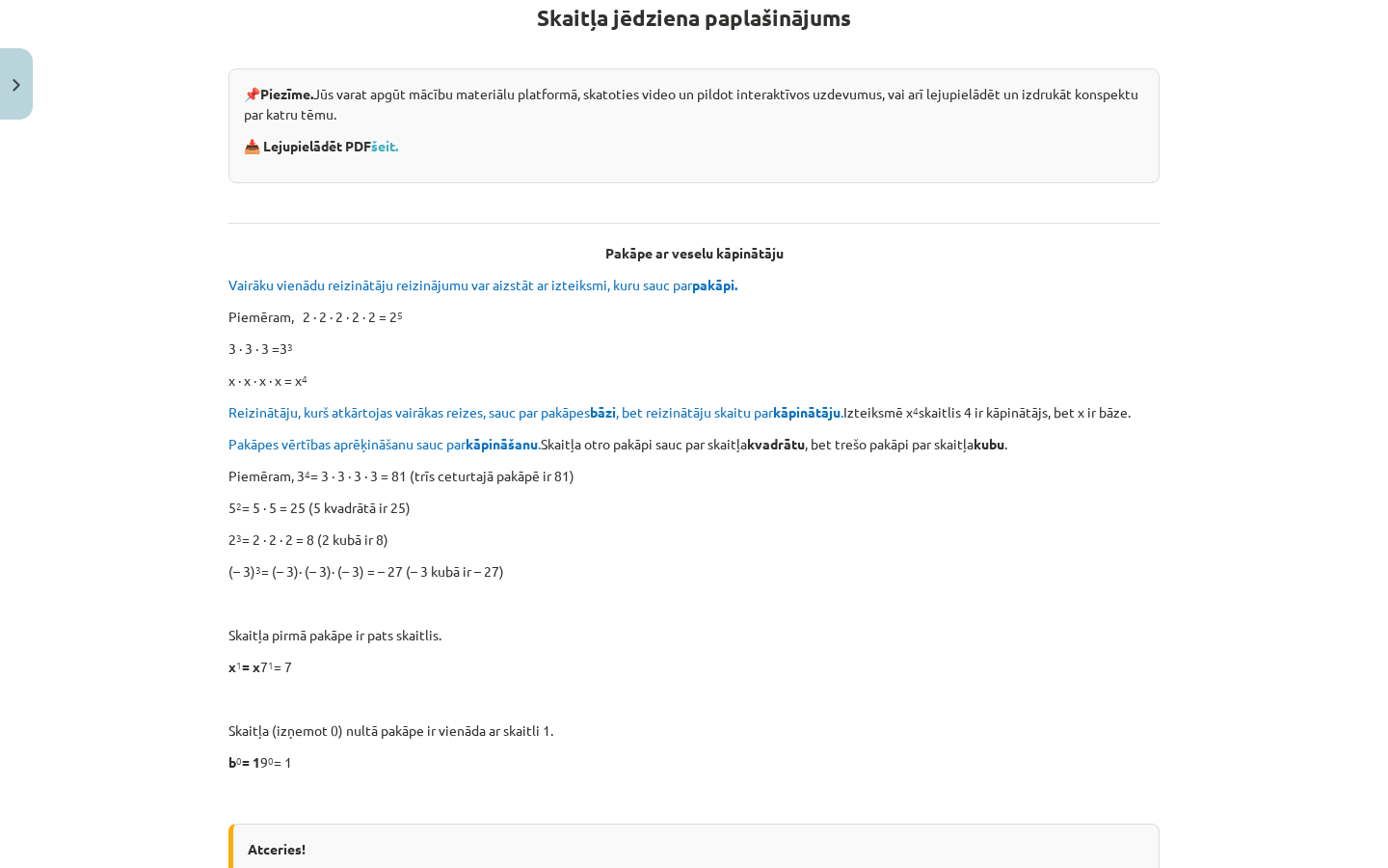
scroll to position [395, 0]
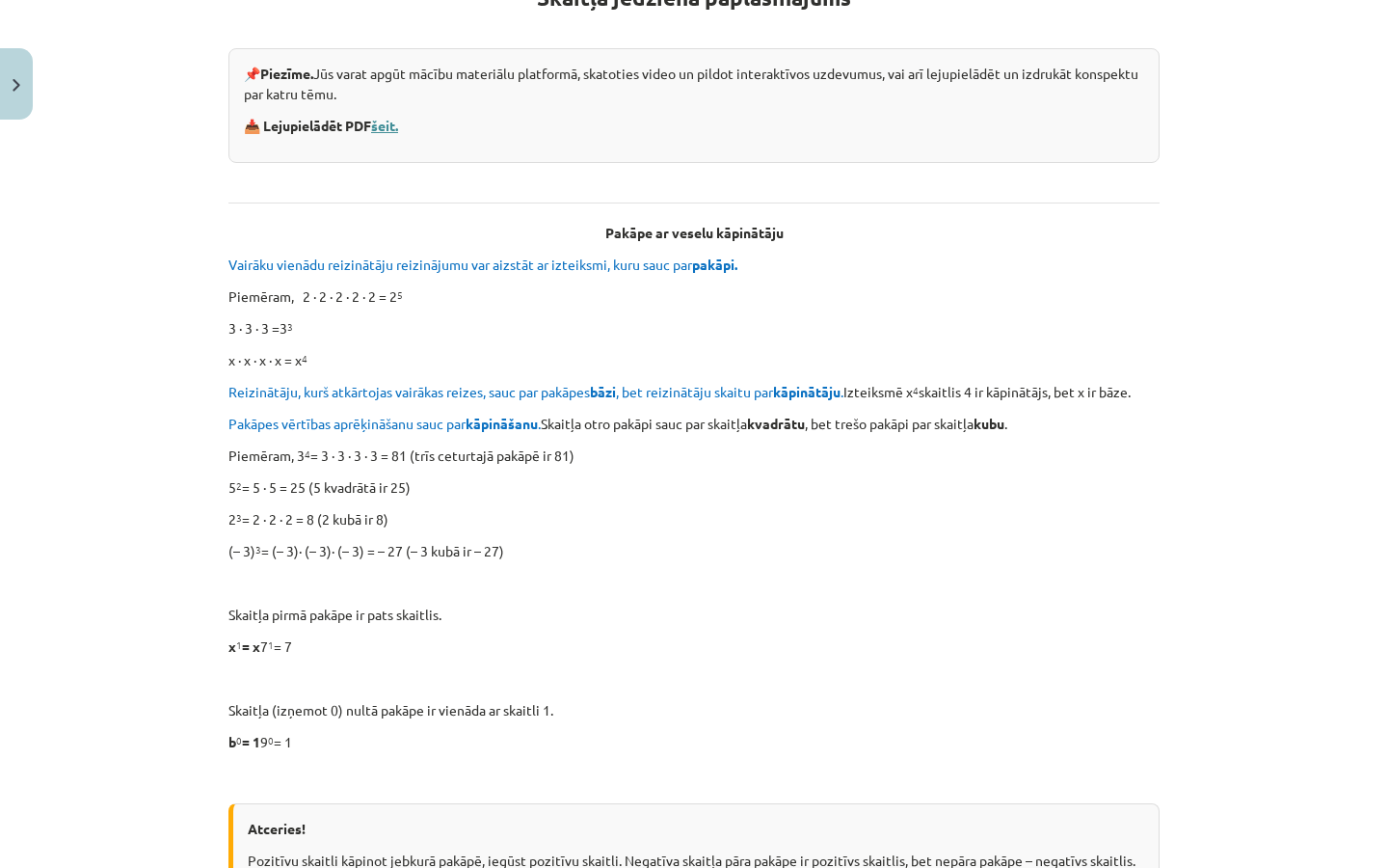
click at [393, 125] on link "šeit." at bounding box center [385, 126] width 27 height 17
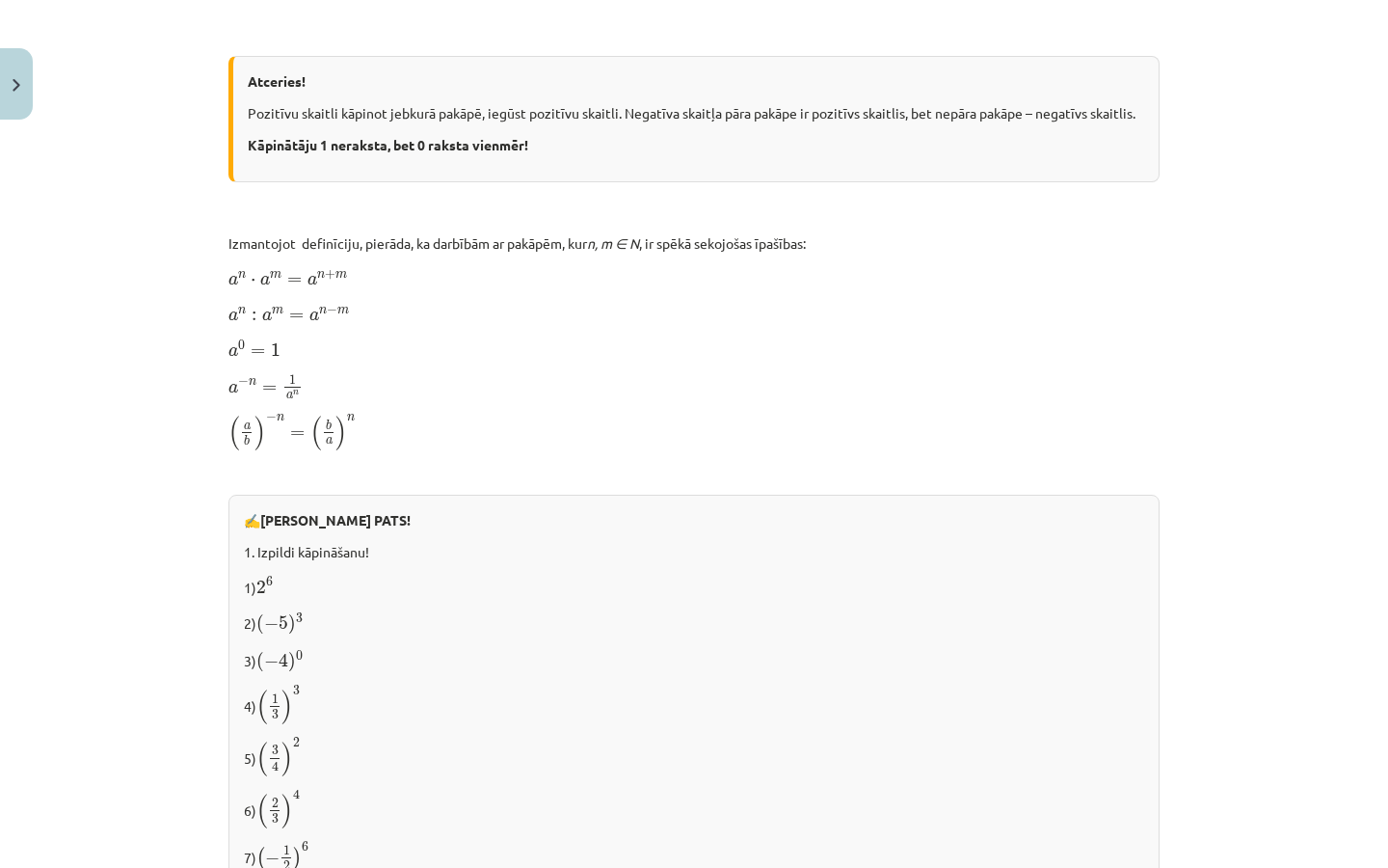
scroll to position [1141, 0]
